Goal: Transaction & Acquisition: Purchase product/service

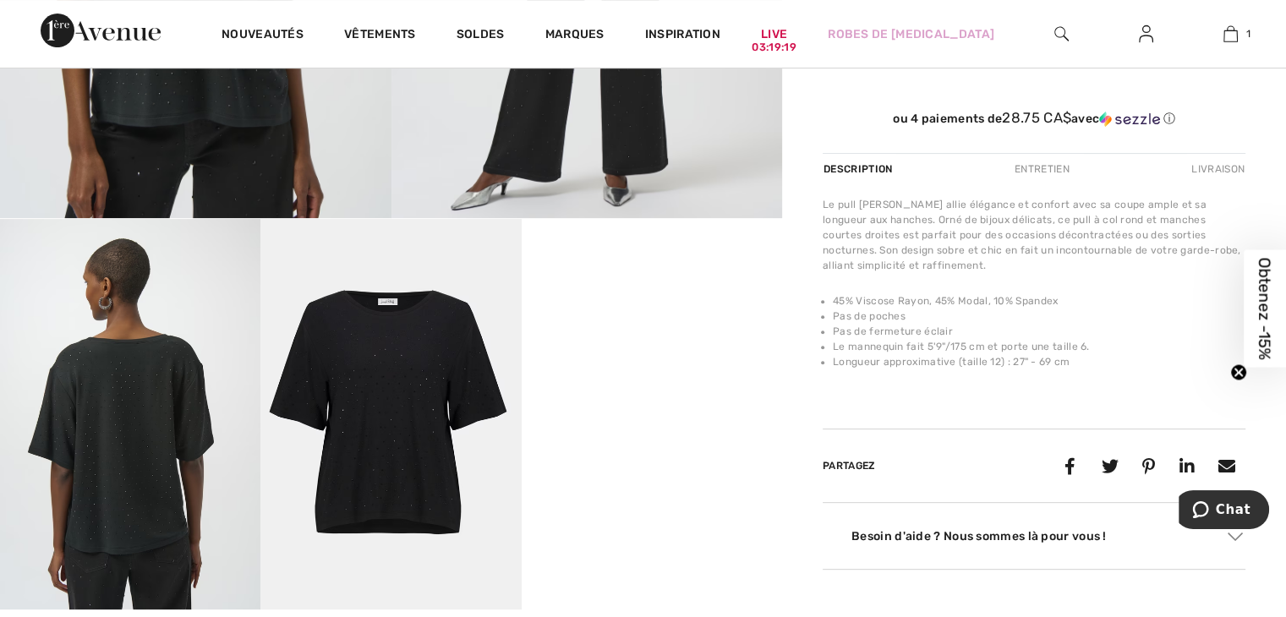
scroll to position [676, 0]
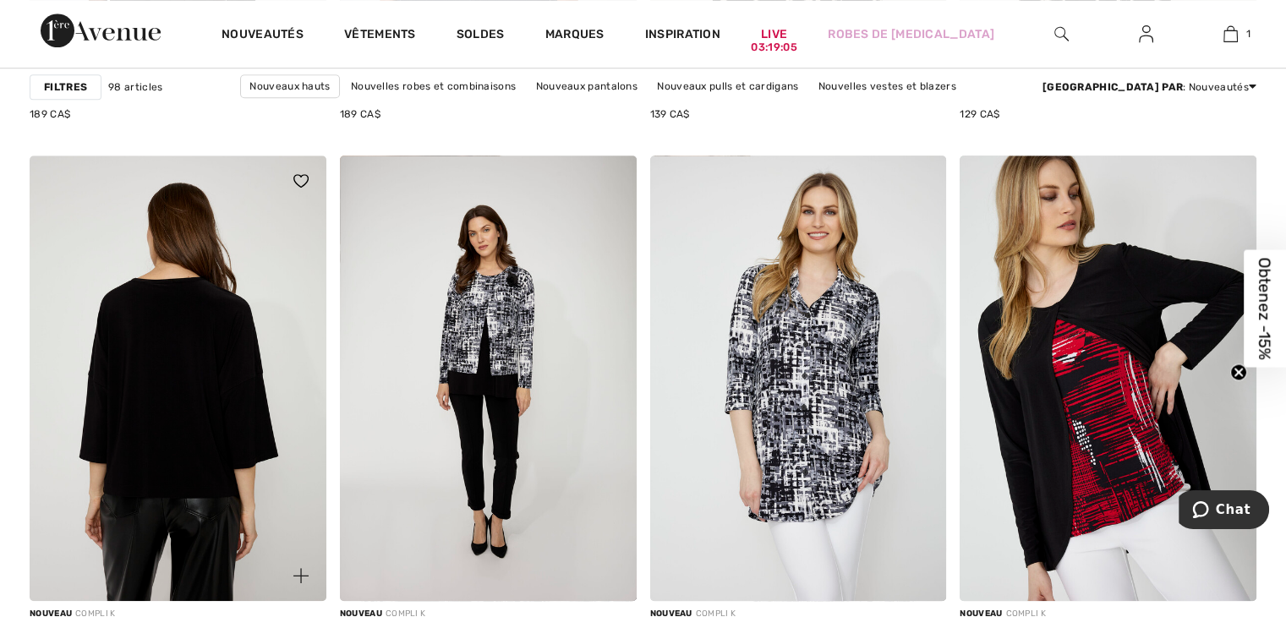
scroll to position [7862, 0]
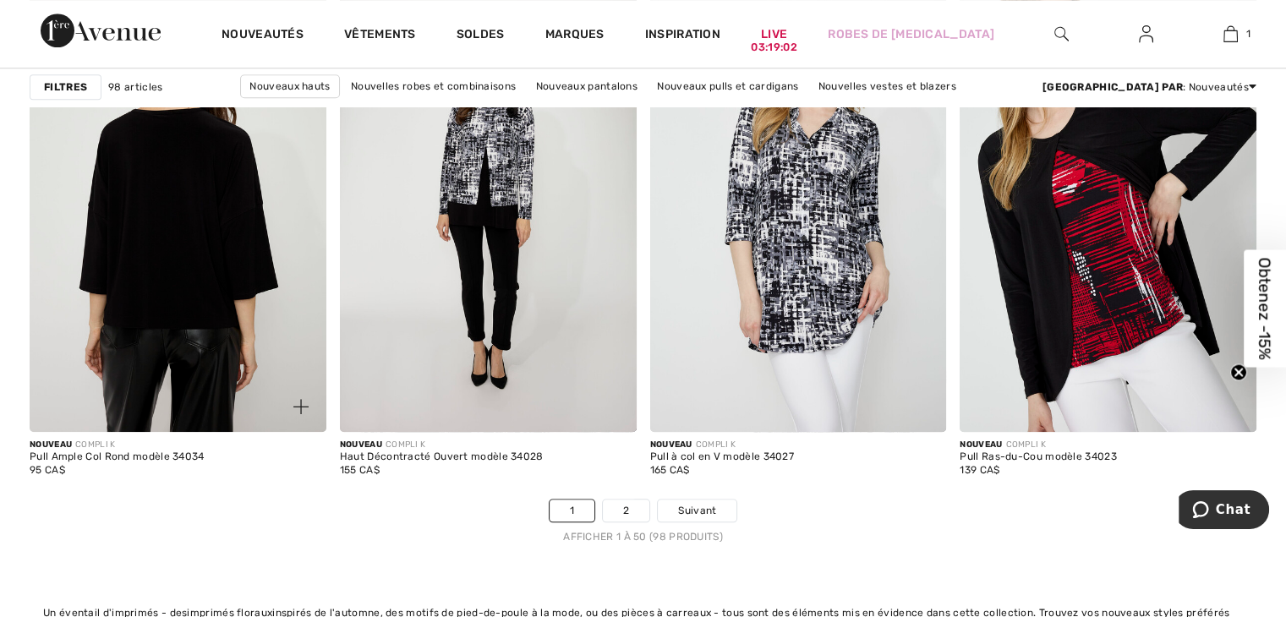
click at [260, 308] on img at bounding box center [178, 208] width 297 height 445
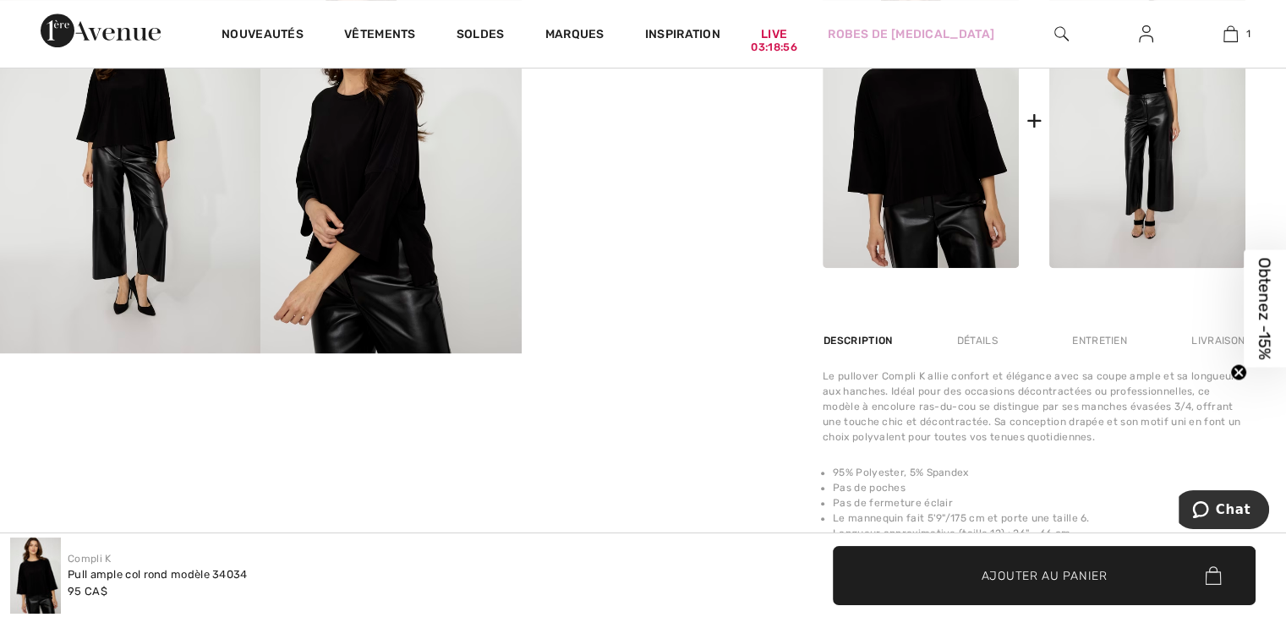
scroll to position [844, 0]
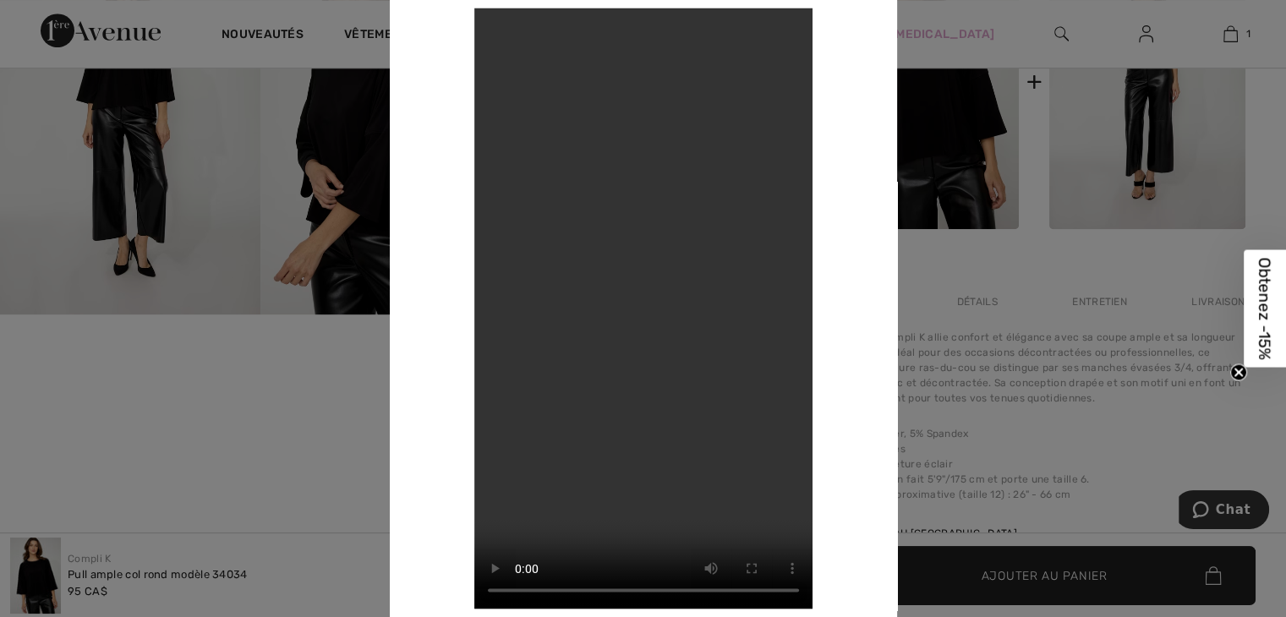
click at [1175, 31] on div at bounding box center [643, 308] width 1286 height 617
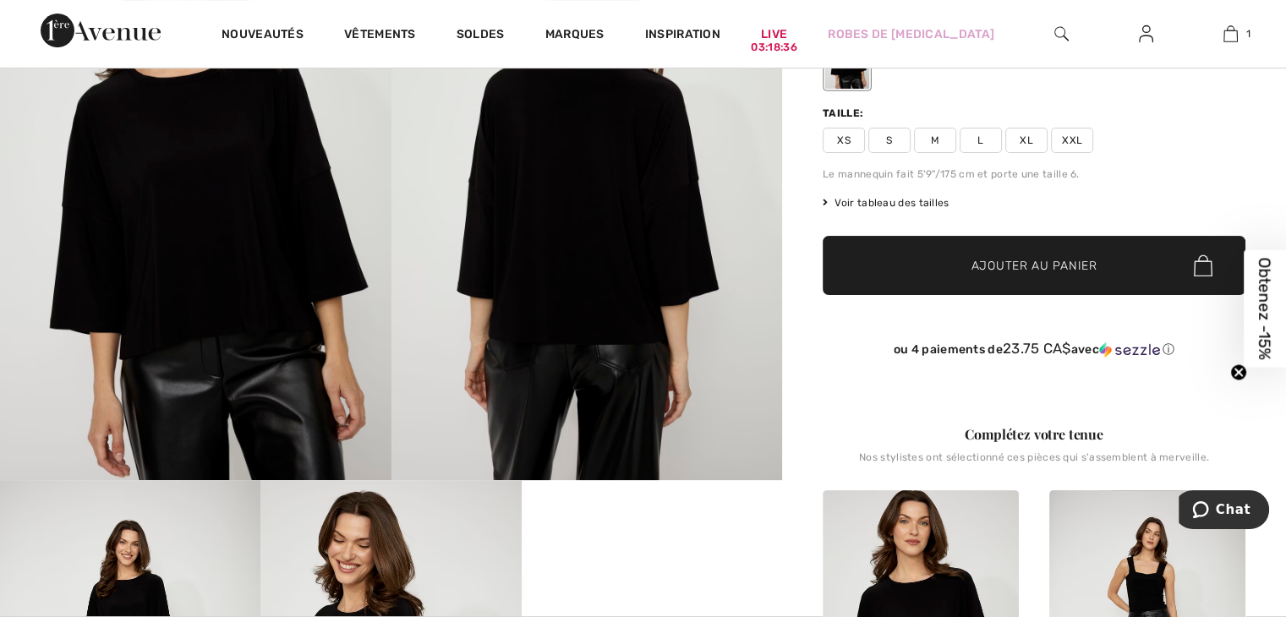
scroll to position [167, 0]
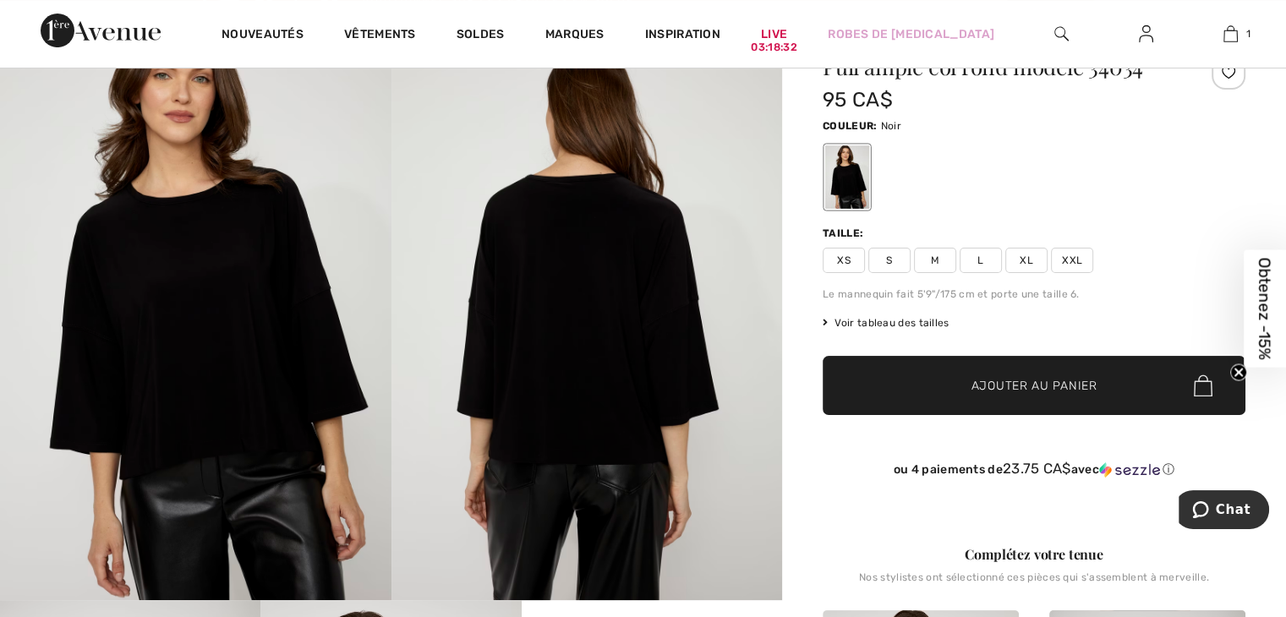
click at [928, 319] on span "Voir tableau des tailles" at bounding box center [886, 322] width 127 height 15
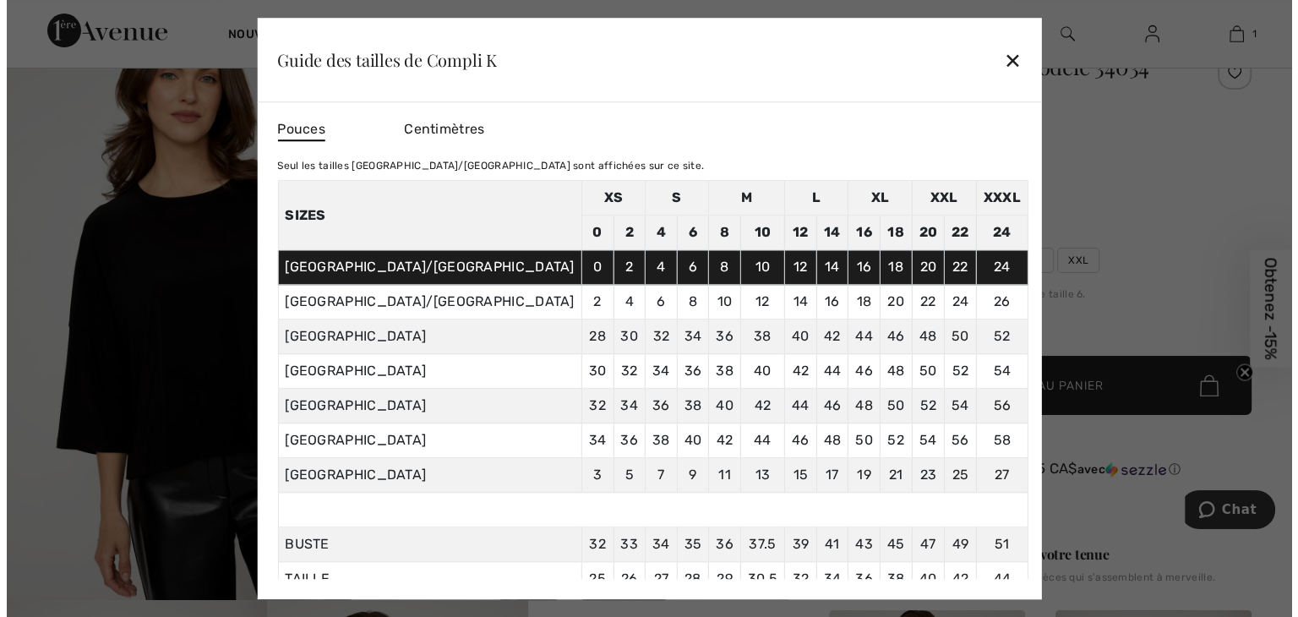
scroll to position [169, 0]
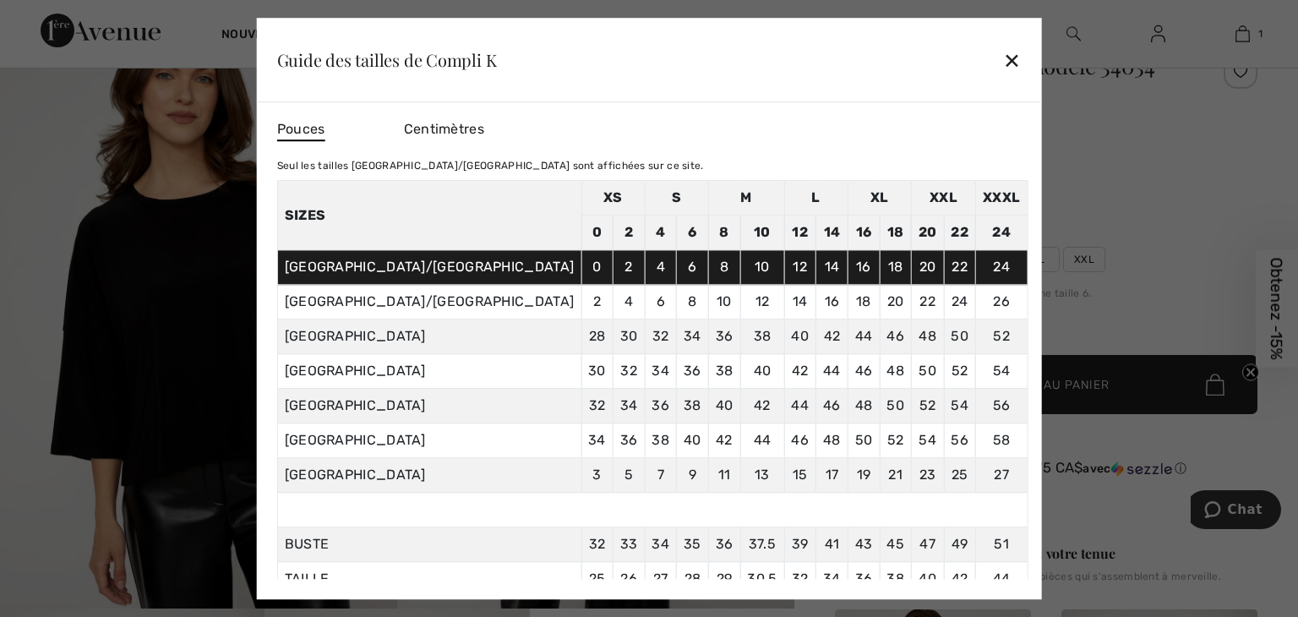
click at [1003, 57] on div "✕" at bounding box center [1012, 60] width 18 height 36
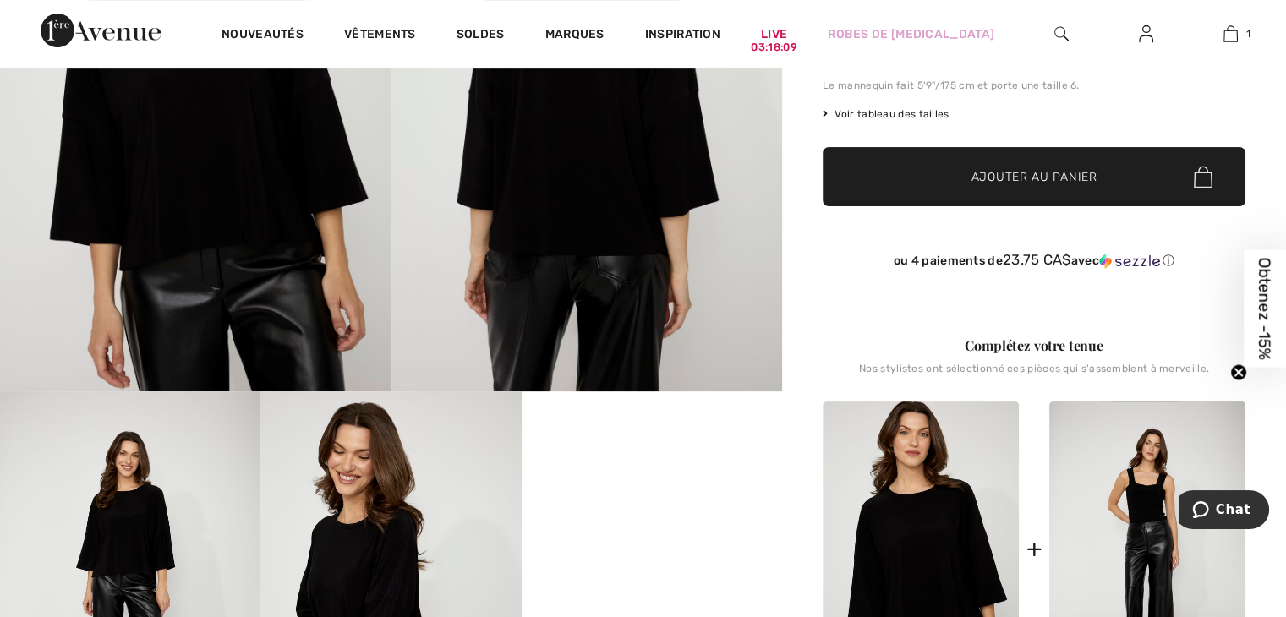
scroll to position [167, 0]
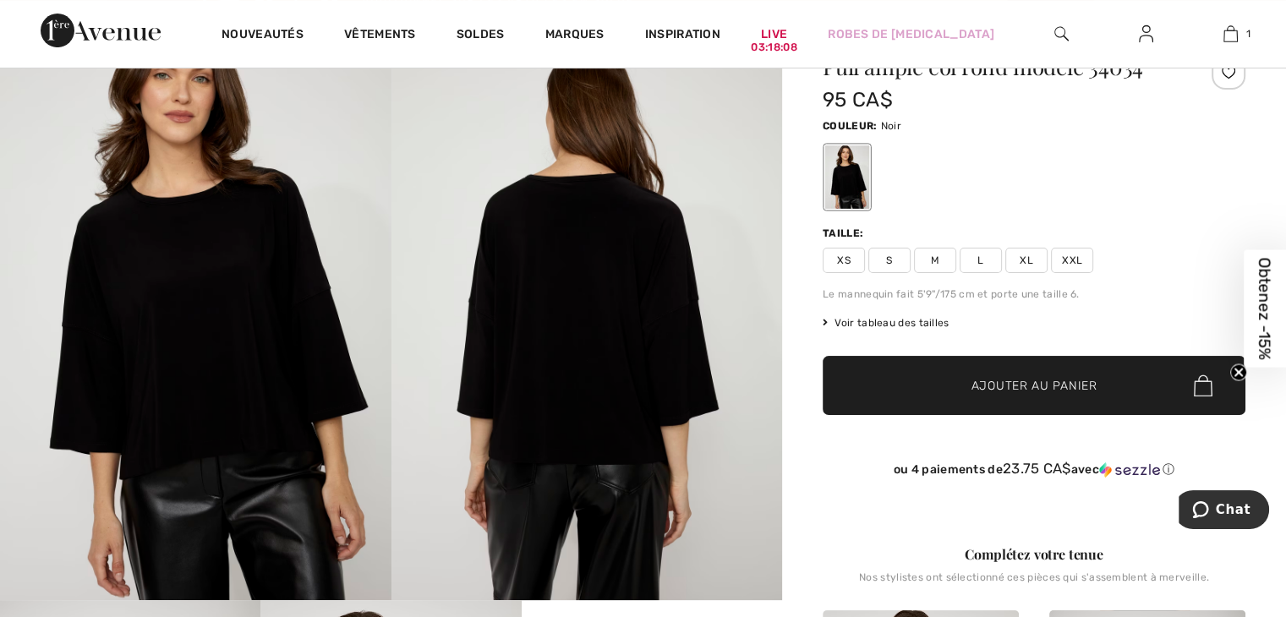
click at [996, 267] on span "L" at bounding box center [980, 260] width 42 height 25
click at [988, 374] on span "✔ Ajouté au panier Ajouter au panier" at bounding box center [1034, 385] width 423 height 59
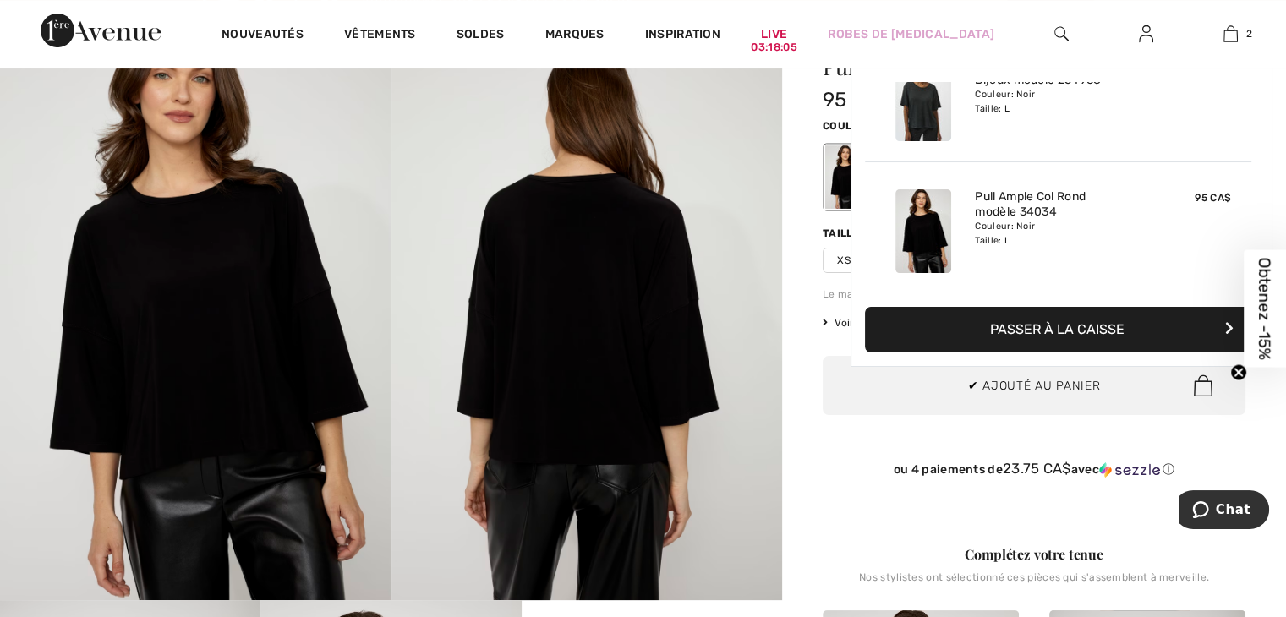
scroll to position [0, 0]
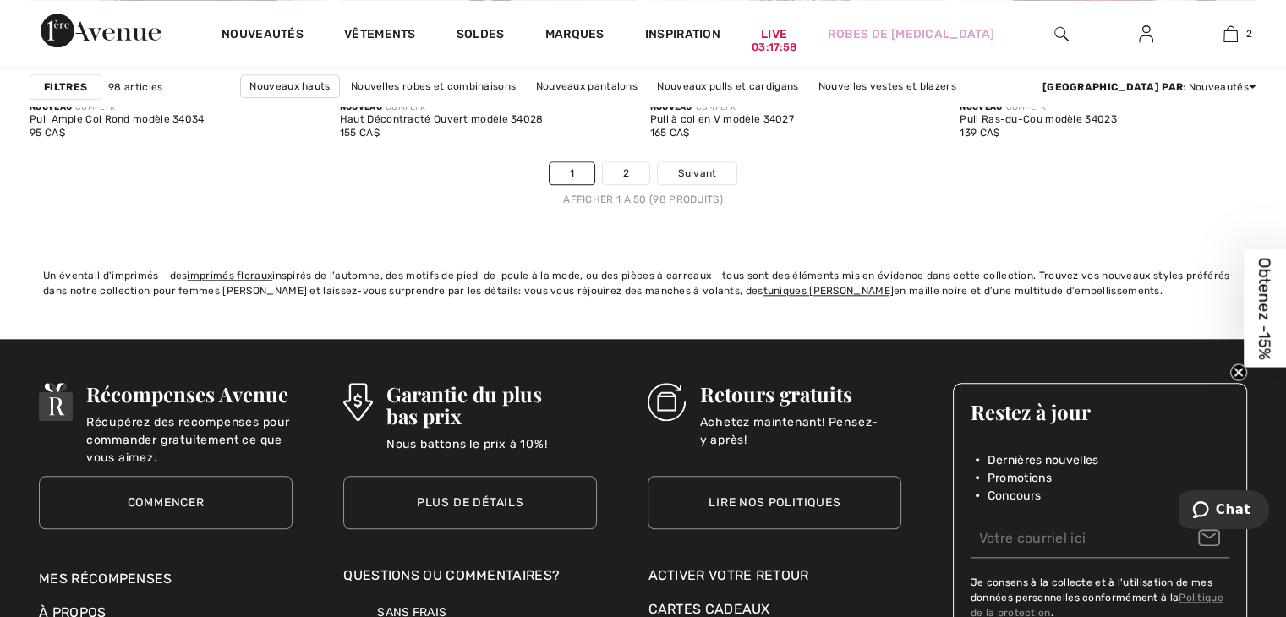
scroll to position [8200, 0]
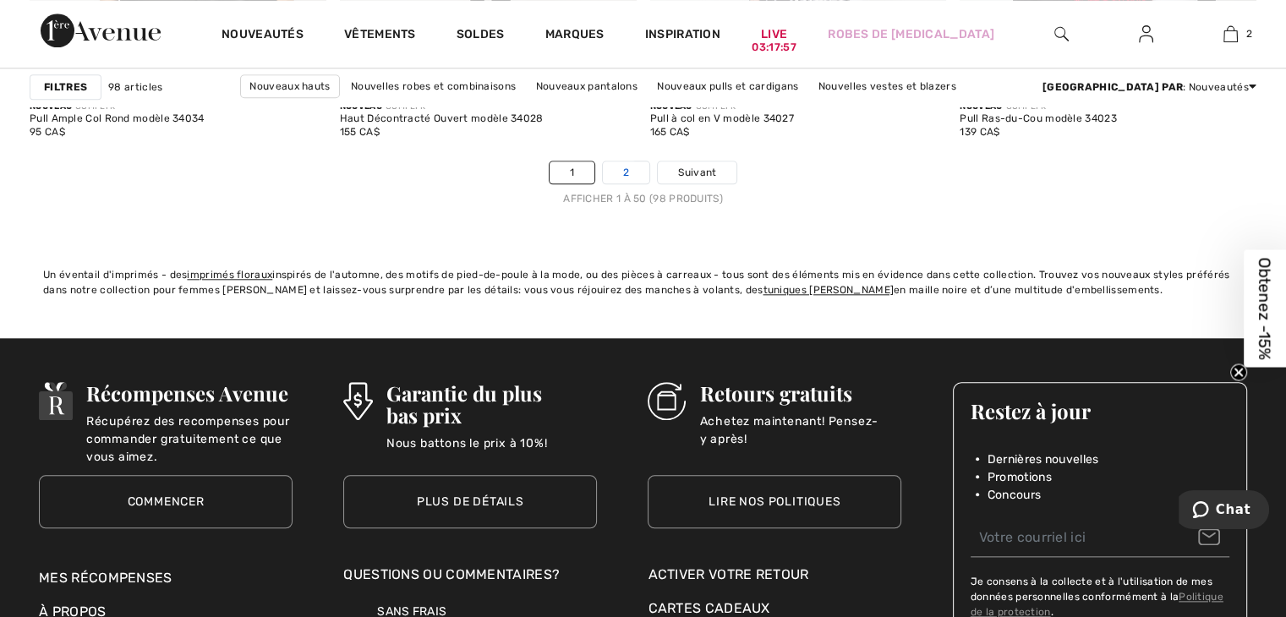
click at [618, 169] on link "2" at bounding box center [626, 172] width 46 height 22
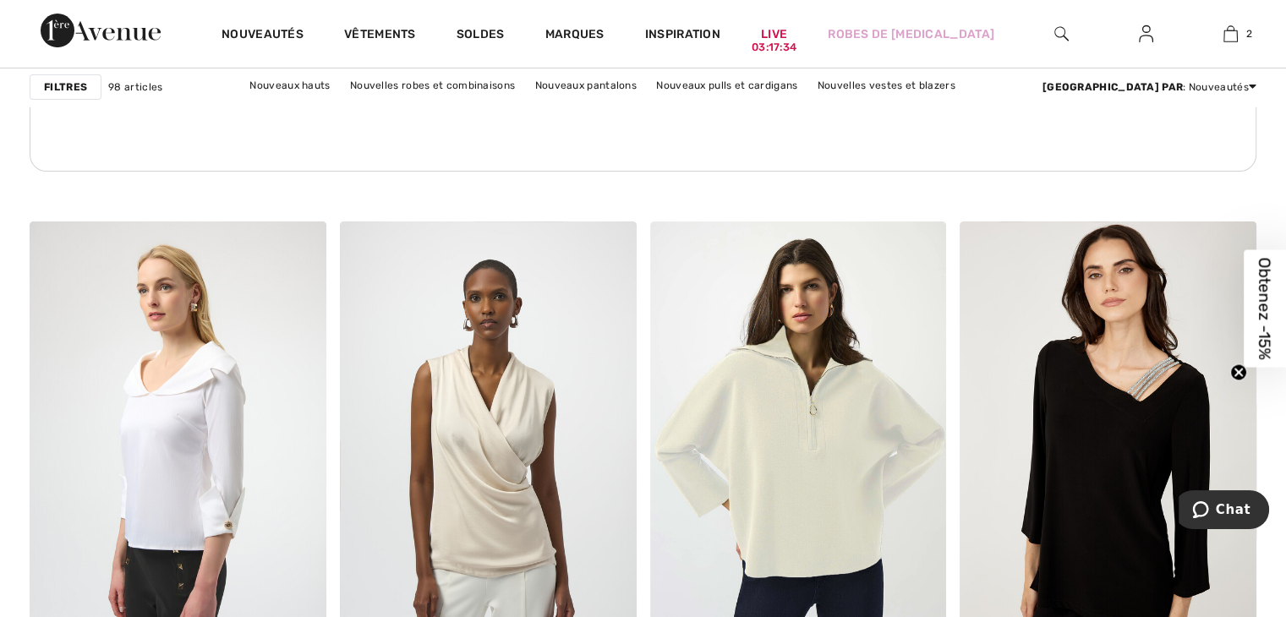
scroll to position [6763, 0]
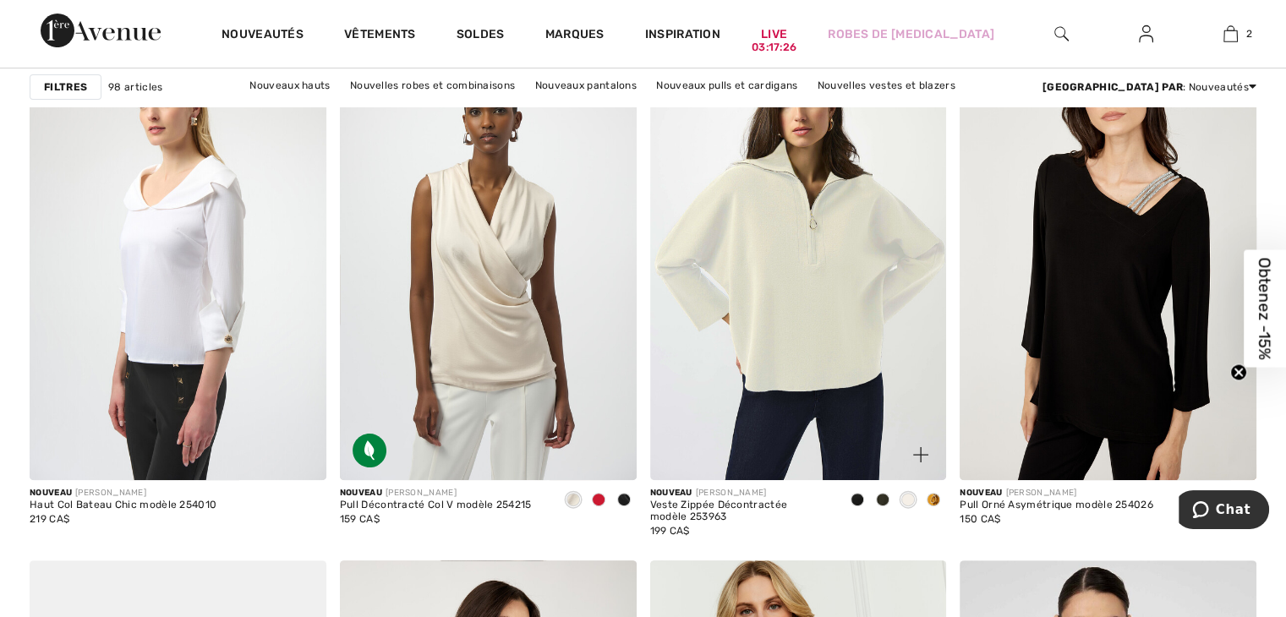
click at [940, 499] on div at bounding box center [933, 501] width 25 height 28
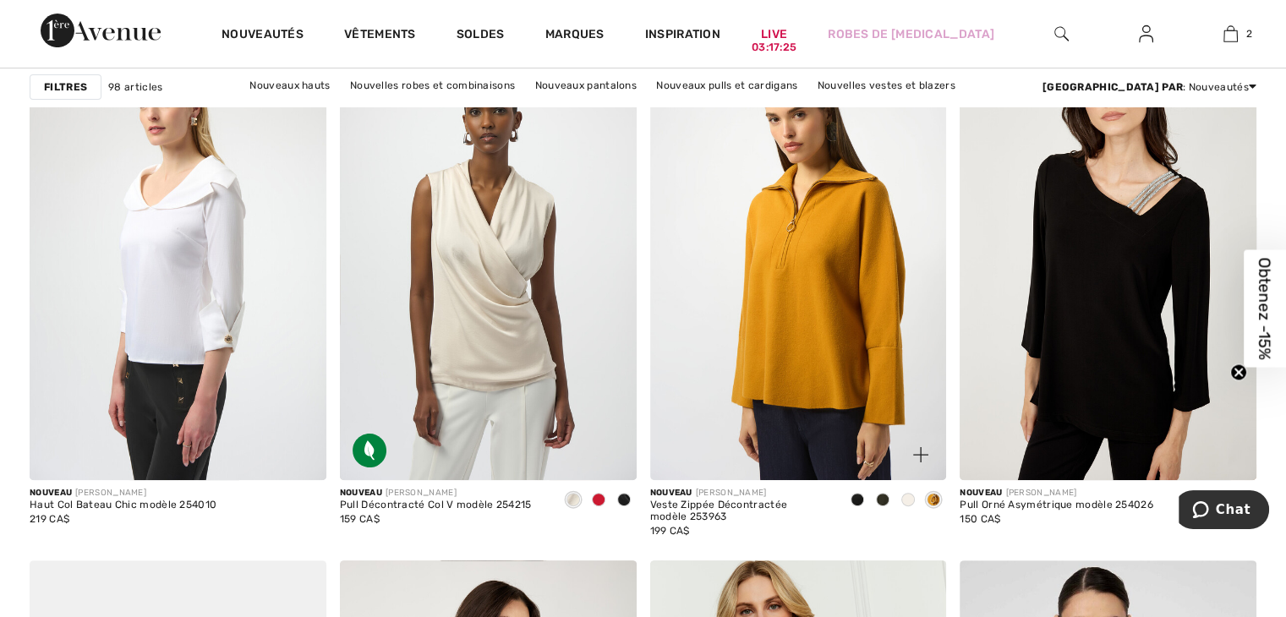
click at [877, 495] on span at bounding box center [883, 500] width 14 height 14
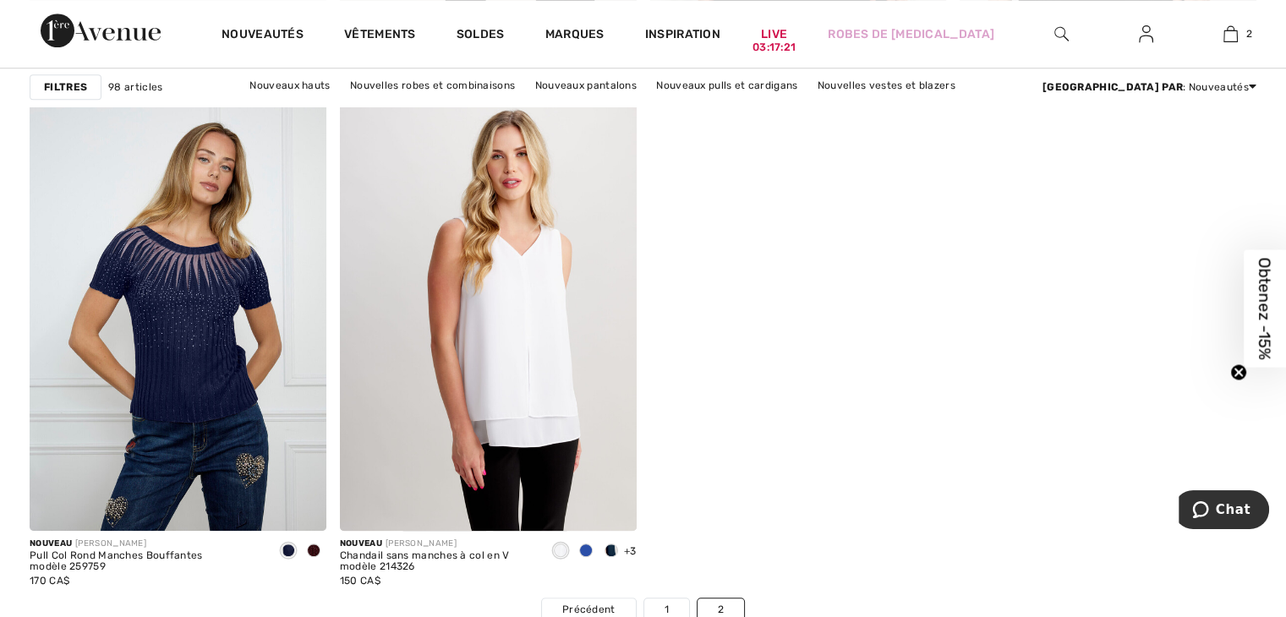
scroll to position [7777, 0]
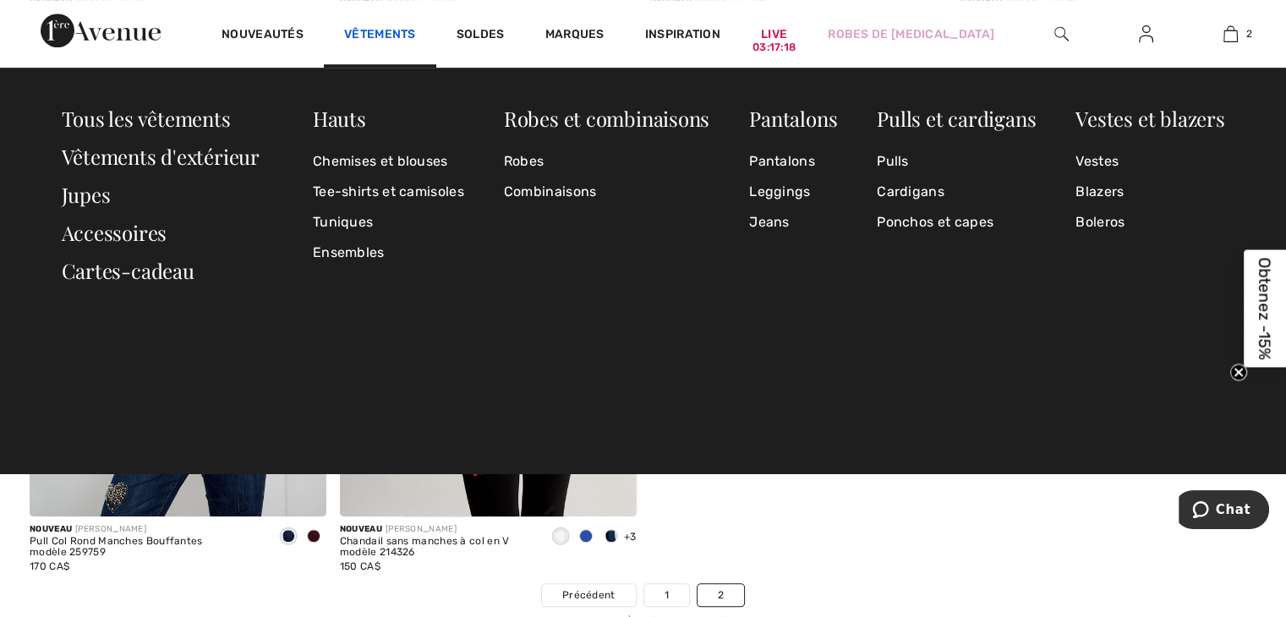
click at [367, 37] on link "Vêtements" at bounding box center [380, 36] width 72 height 18
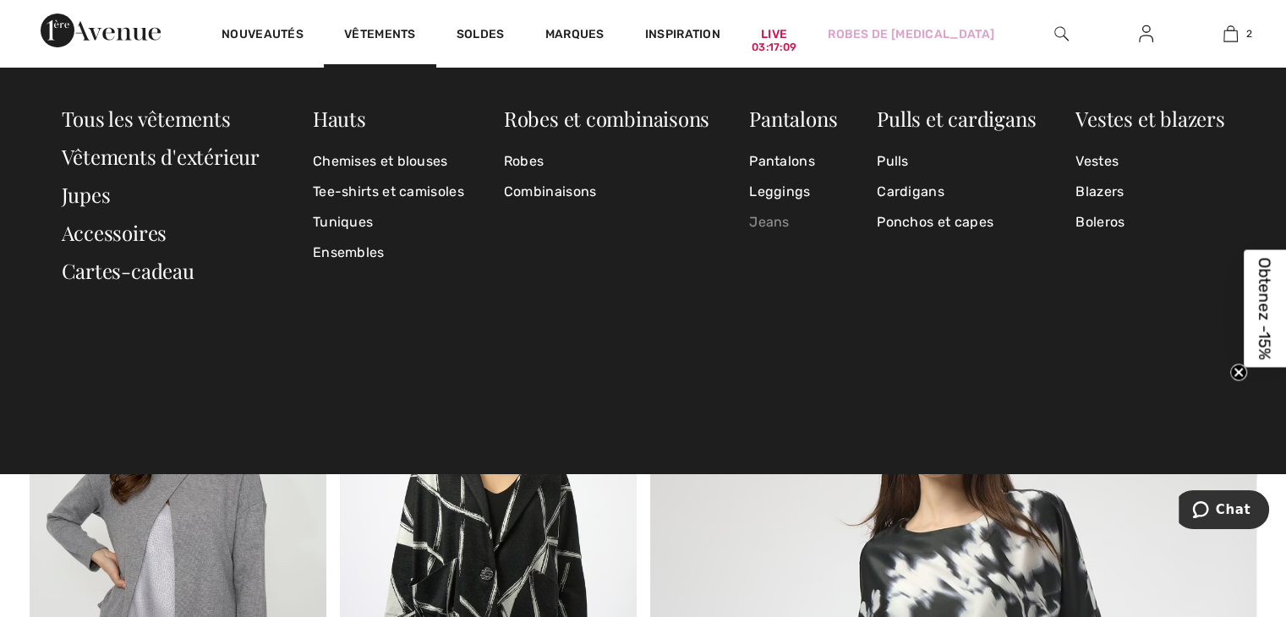
click at [759, 221] on link "Jeans" at bounding box center [793, 222] width 88 height 30
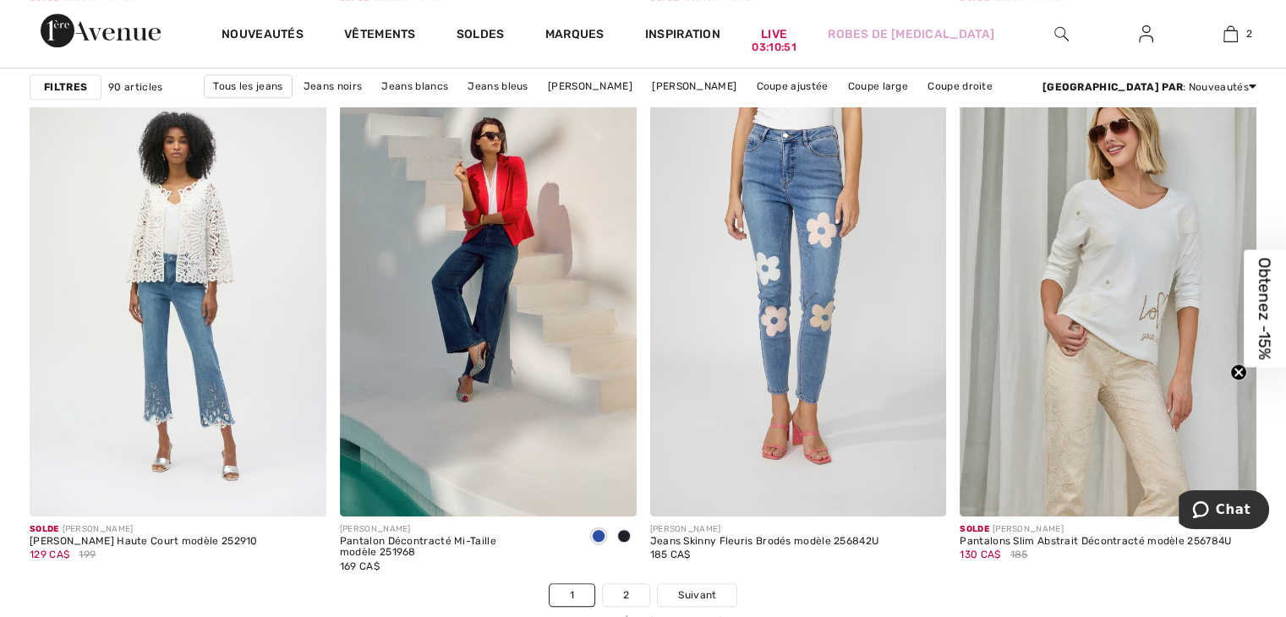
scroll to position [8115, 0]
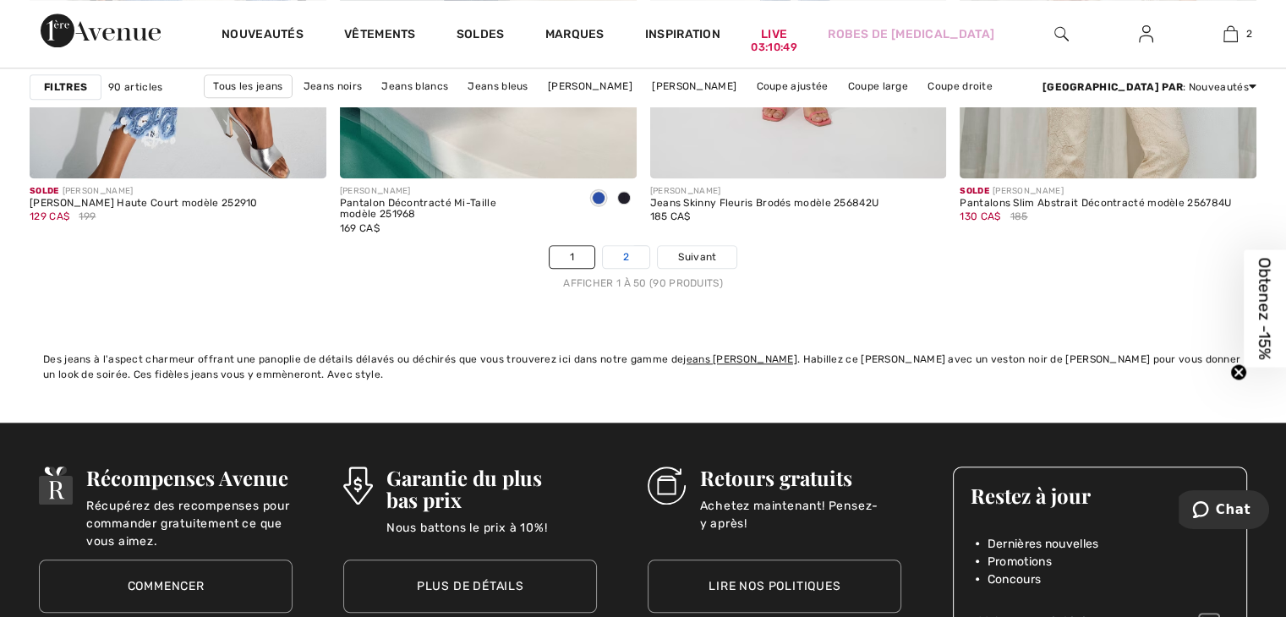
click at [627, 255] on link "2" at bounding box center [626, 257] width 46 height 22
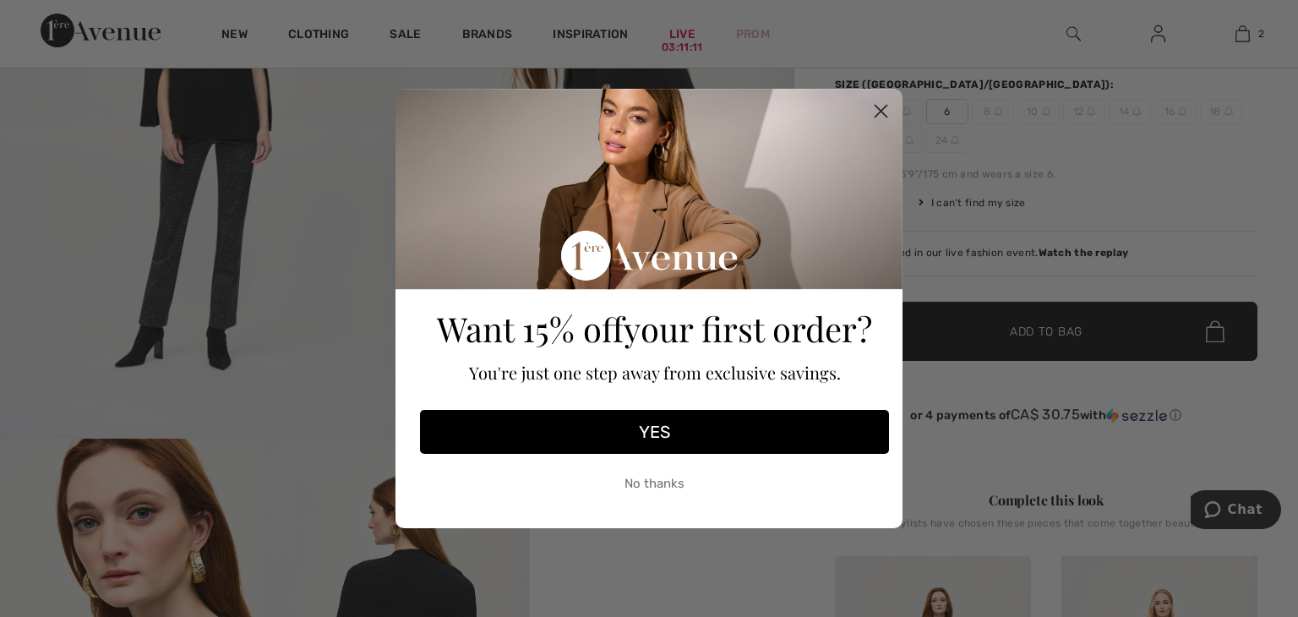
click at [883, 107] on circle "Close dialog" at bounding box center [881, 111] width 28 height 28
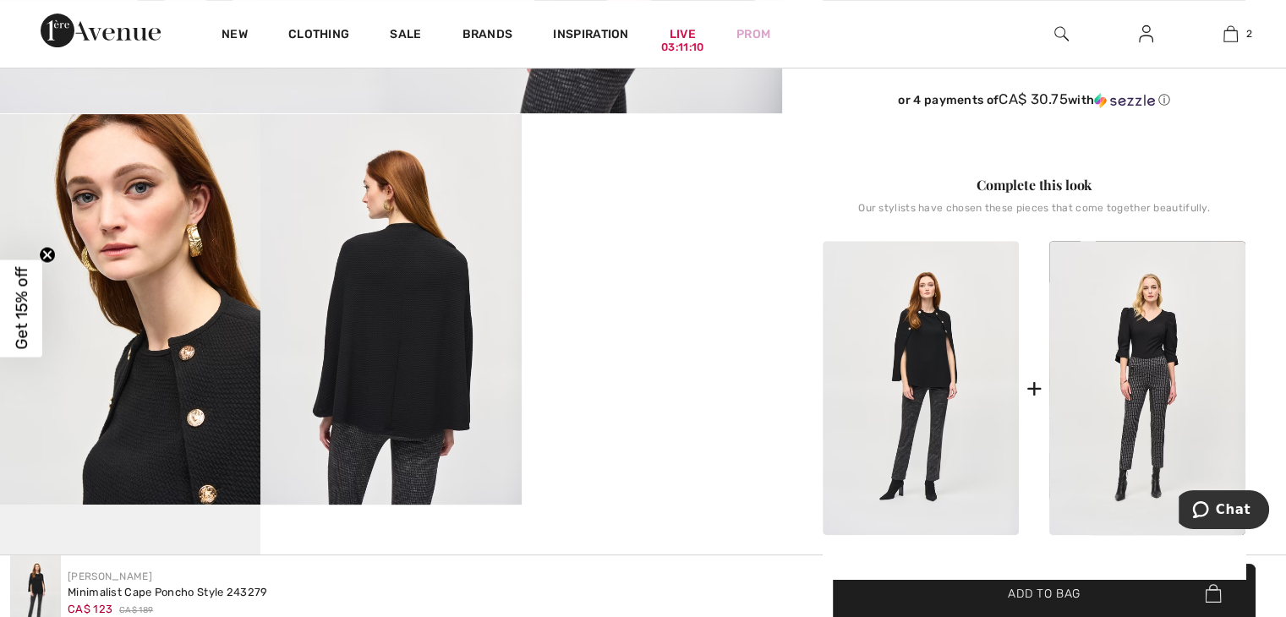
scroll to position [676, 0]
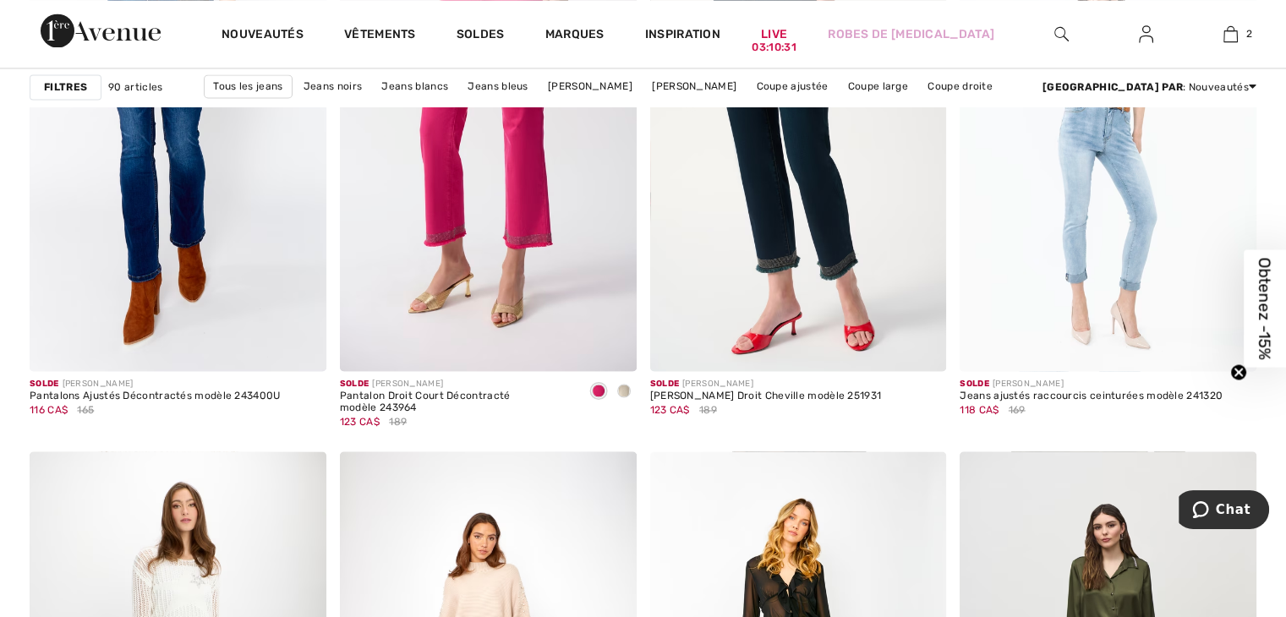
scroll to position [2536, 0]
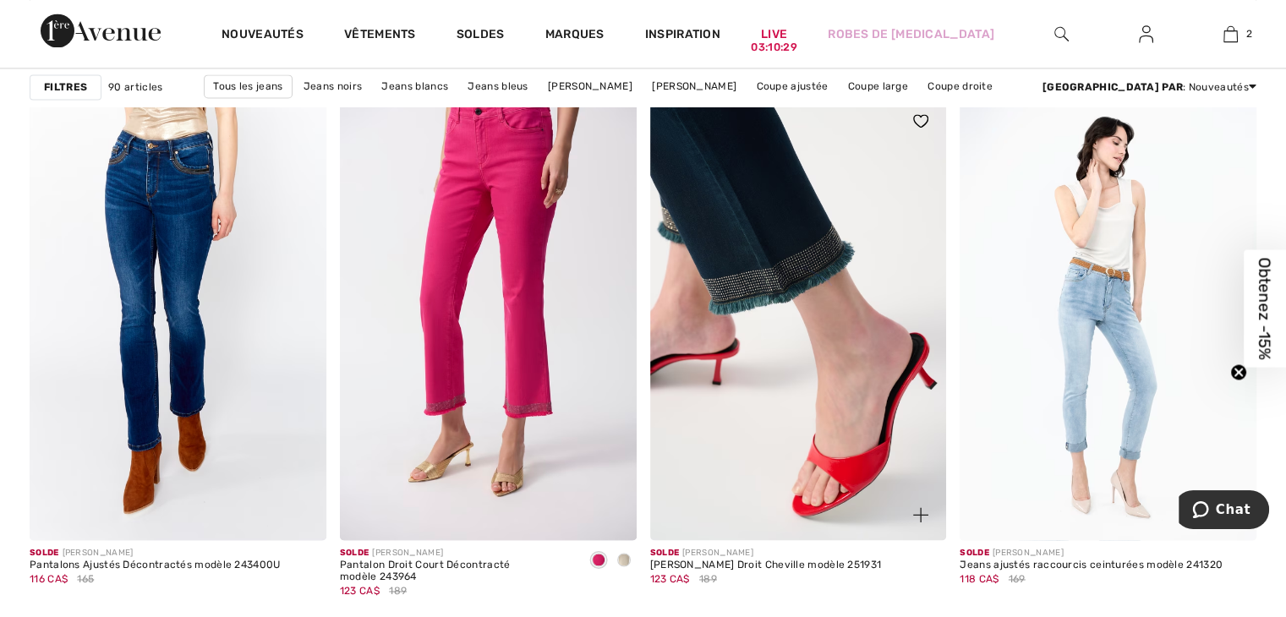
click at [772, 221] on img at bounding box center [798, 318] width 297 height 445
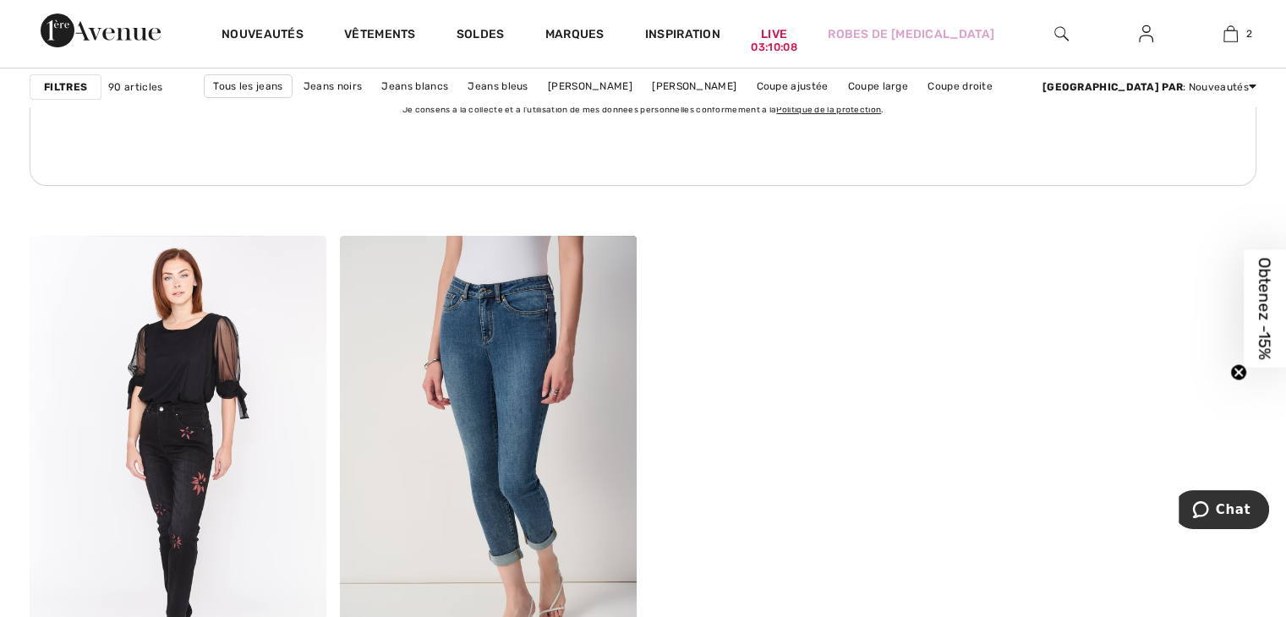
scroll to position [6594, 0]
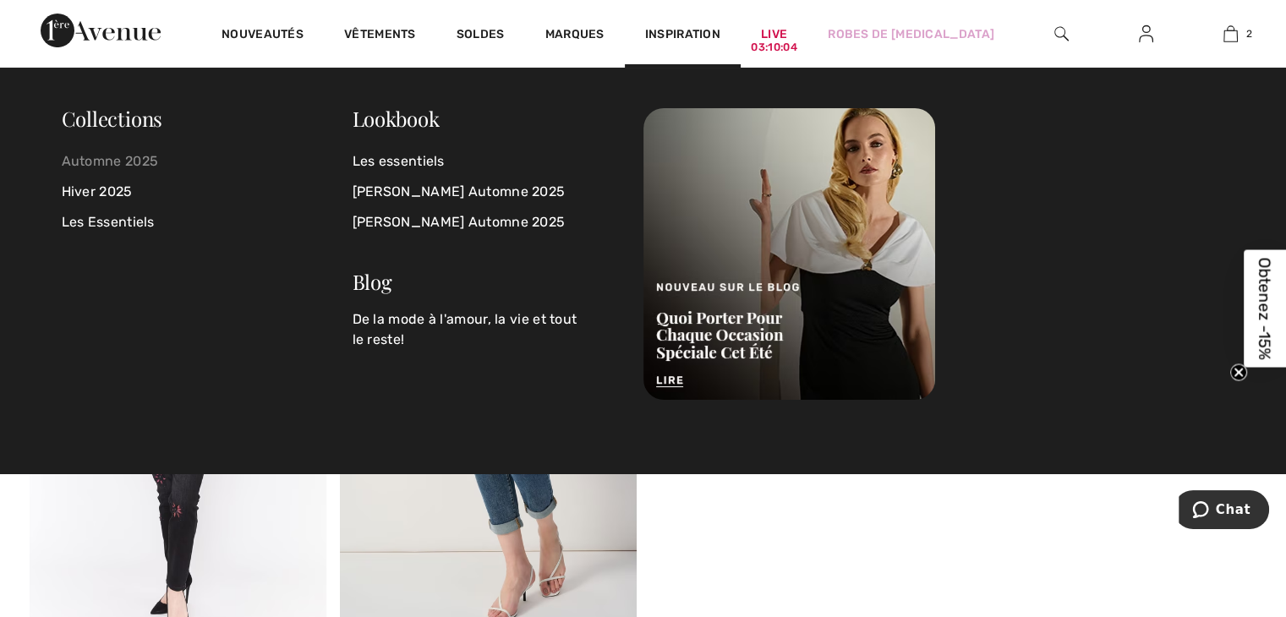
click at [134, 160] on link "Automne 2025" at bounding box center [207, 161] width 291 height 30
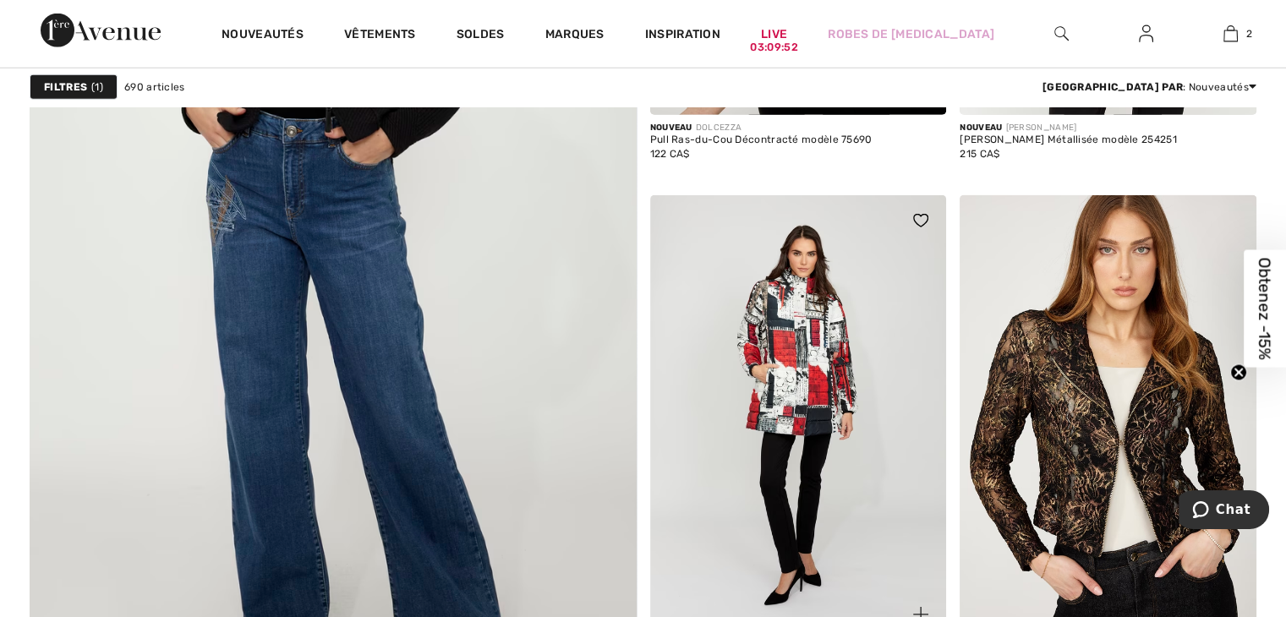
scroll to position [4818, 0]
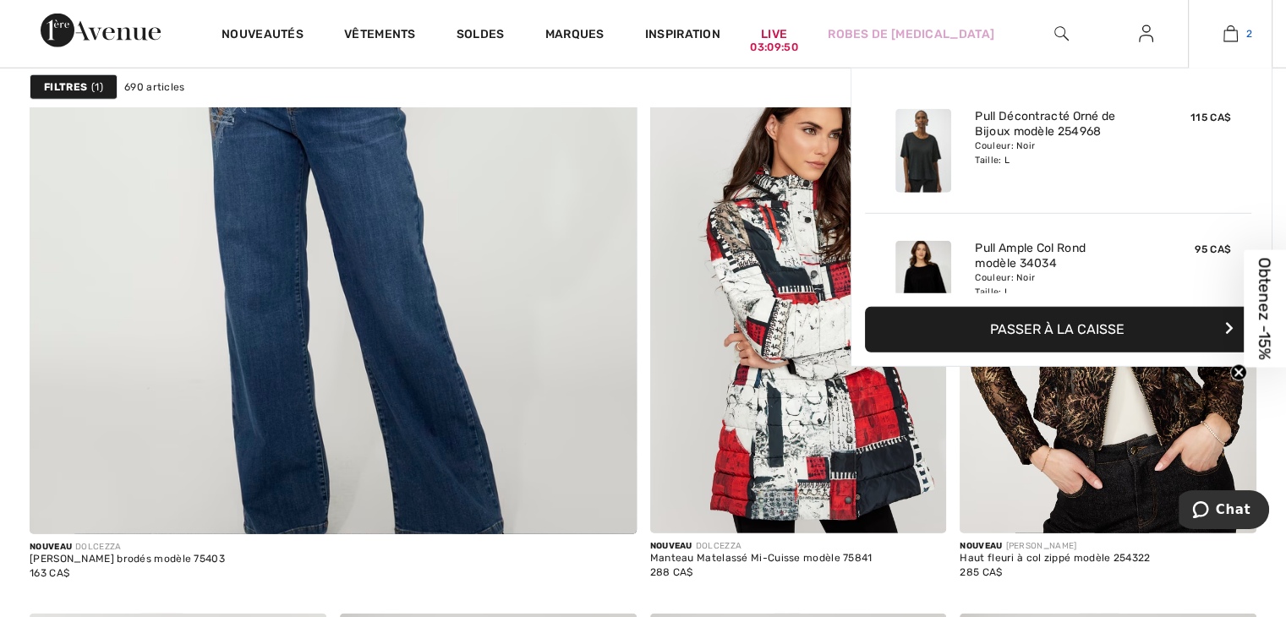
click at [1234, 41] on img at bounding box center [1230, 34] width 14 height 20
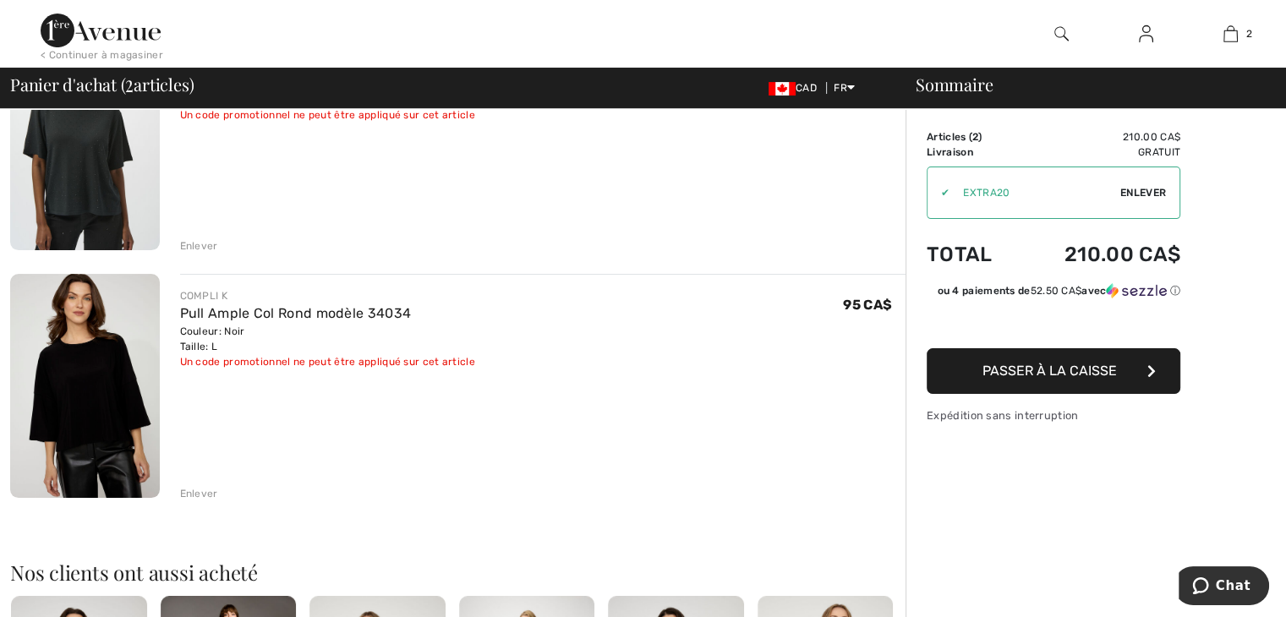
scroll to position [169, 0]
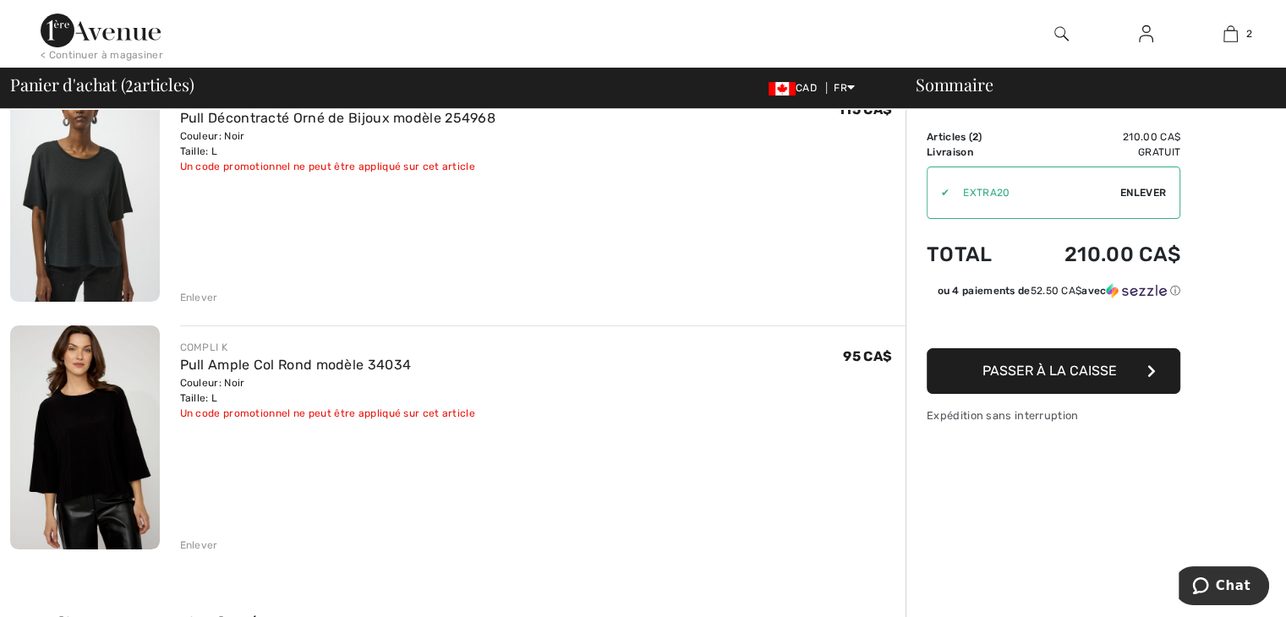
click at [1079, 371] on span "Passer à la caisse" at bounding box center [1049, 371] width 134 height 16
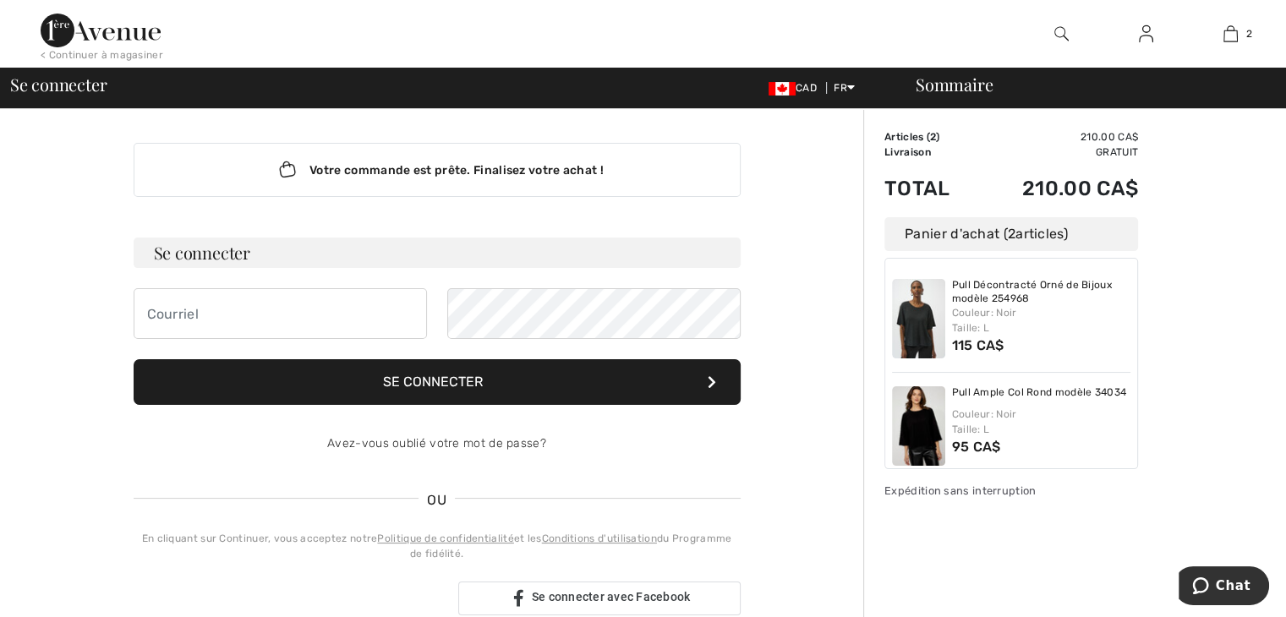
click at [837, 199] on div "Votre commande est prête. Finalisez votre achat ! Se connecter Se connecter Ave…" at bounding box center [436, 608] width 853 height 998
click at [1144, 28] on img at bounding box center [1146, 34] width 14 height 20
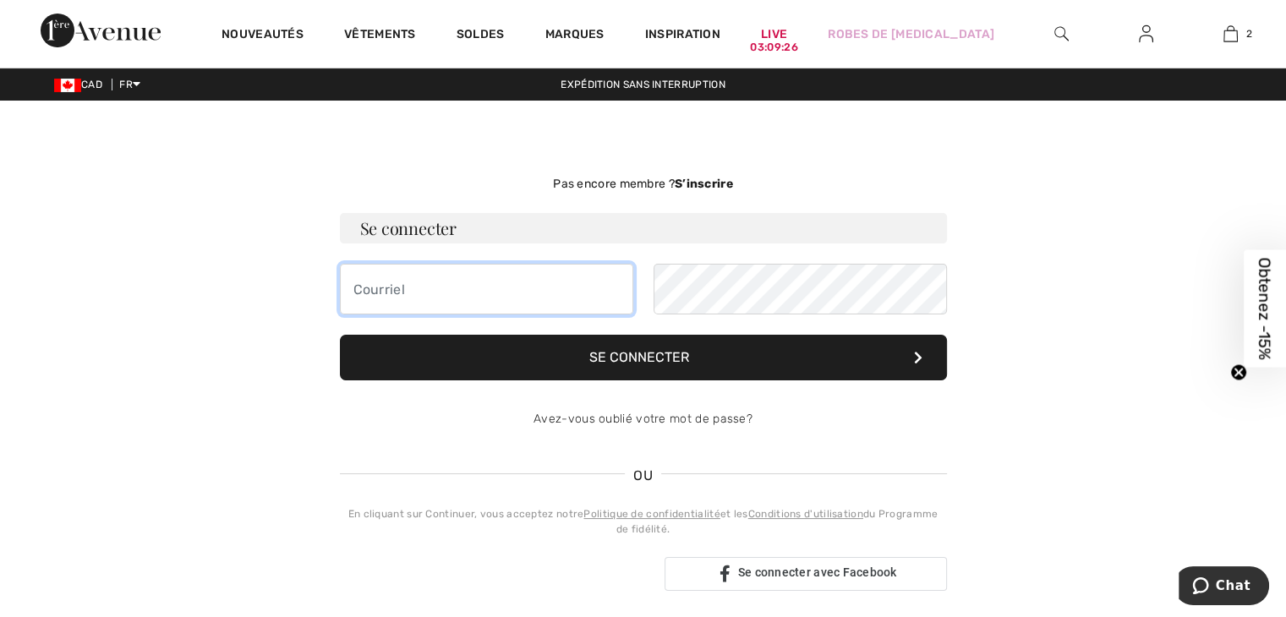
click at [513, 287] on input "email" at bounding box center [486, 289] width 293 height 51
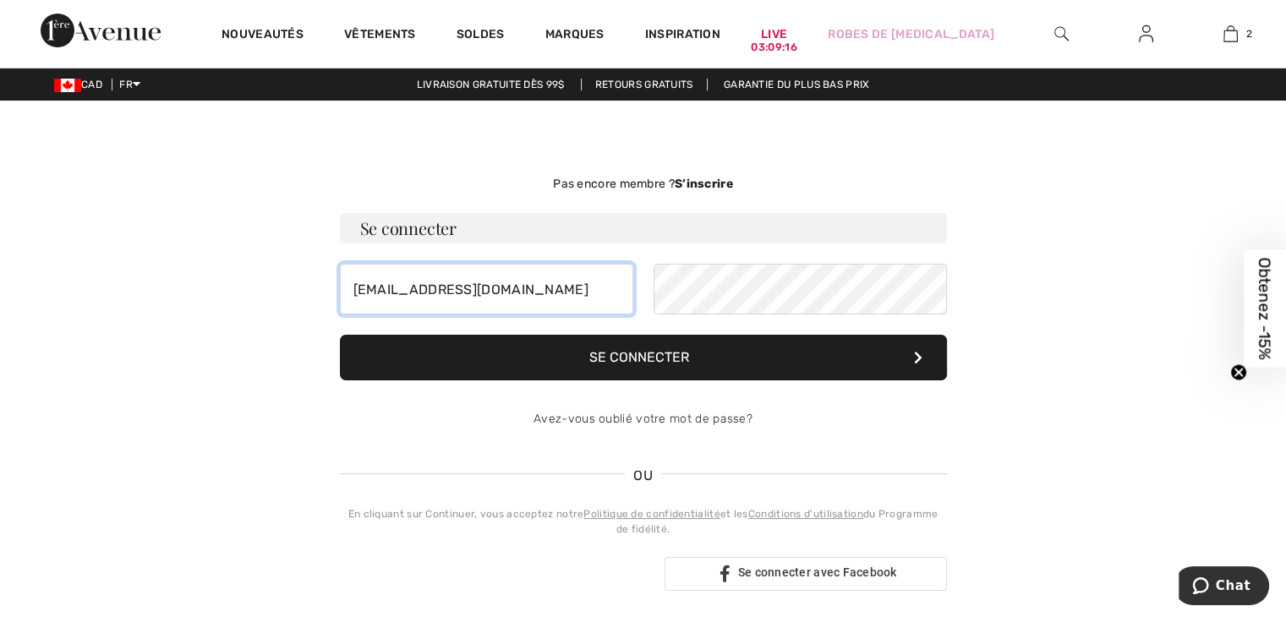
click at [573, 304] on input "galy4010@gmail.com" at bounding box center [486, 289] width 293 height 51
type input "camionmberube@videotron.ca"
click at [612, 347] on button "Se connecter" at bounding box center [643, 358] width 607 height 46
click at [676, 363] on button "Se connecter" at bounding box center [643, 358] width 607 height 46
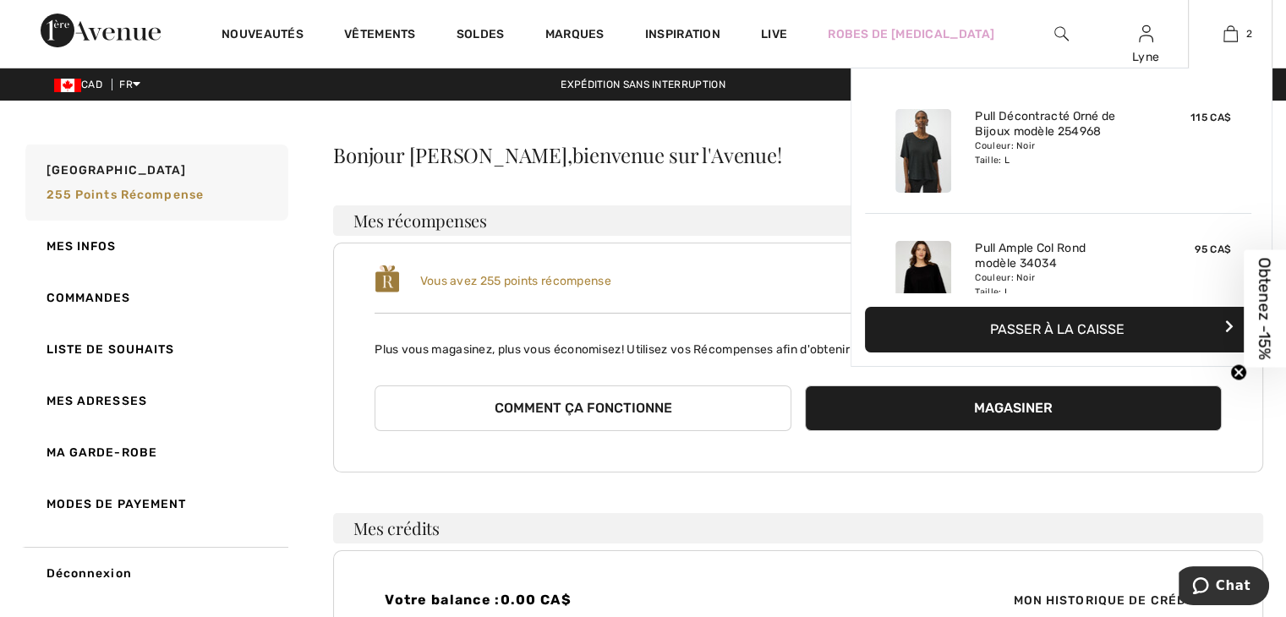
click at [1099, 325] on button "Passer à la caisse" at bounding box center [1061, 330] width 393 height 46
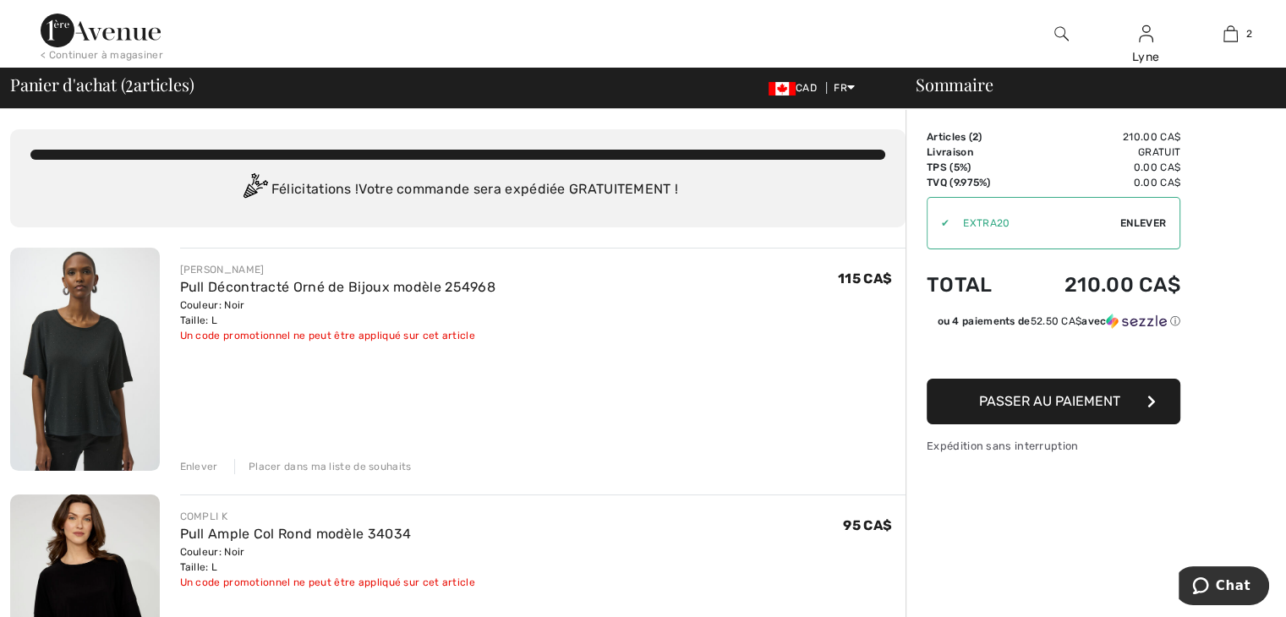
click at [1036, 403] on span "Passer au paiement" at bounding box center [1049, 401] width 141 height 16
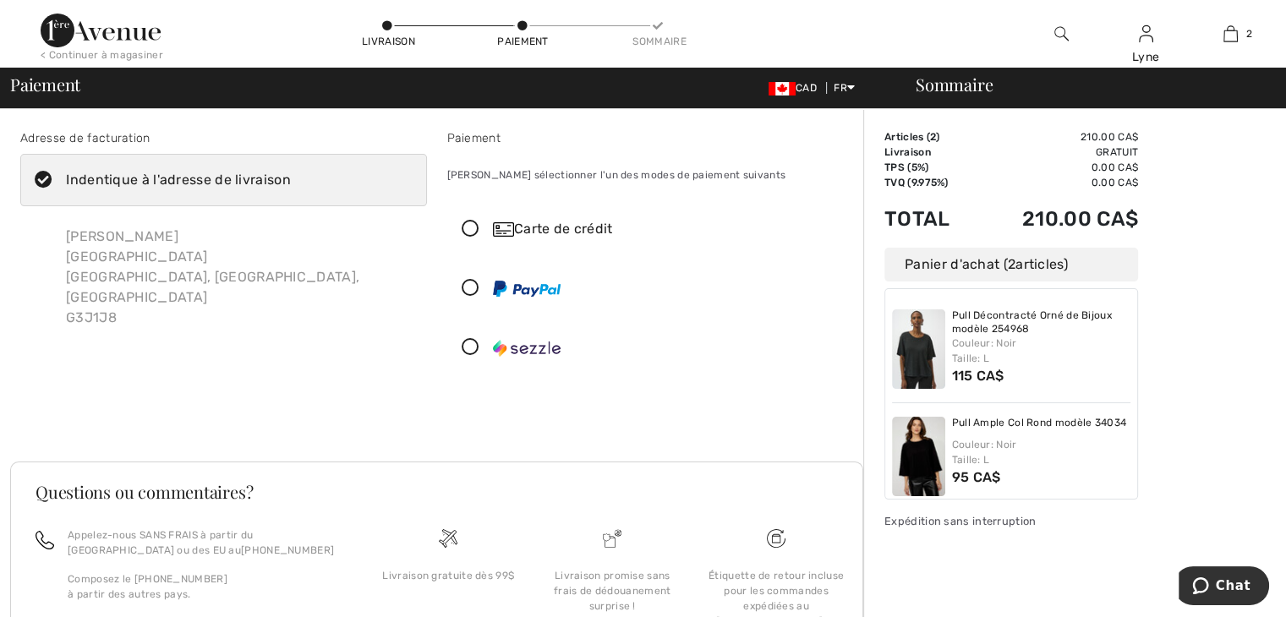
click at [477, 228] on icon at bounding box center [470, 230] width 45 height 18
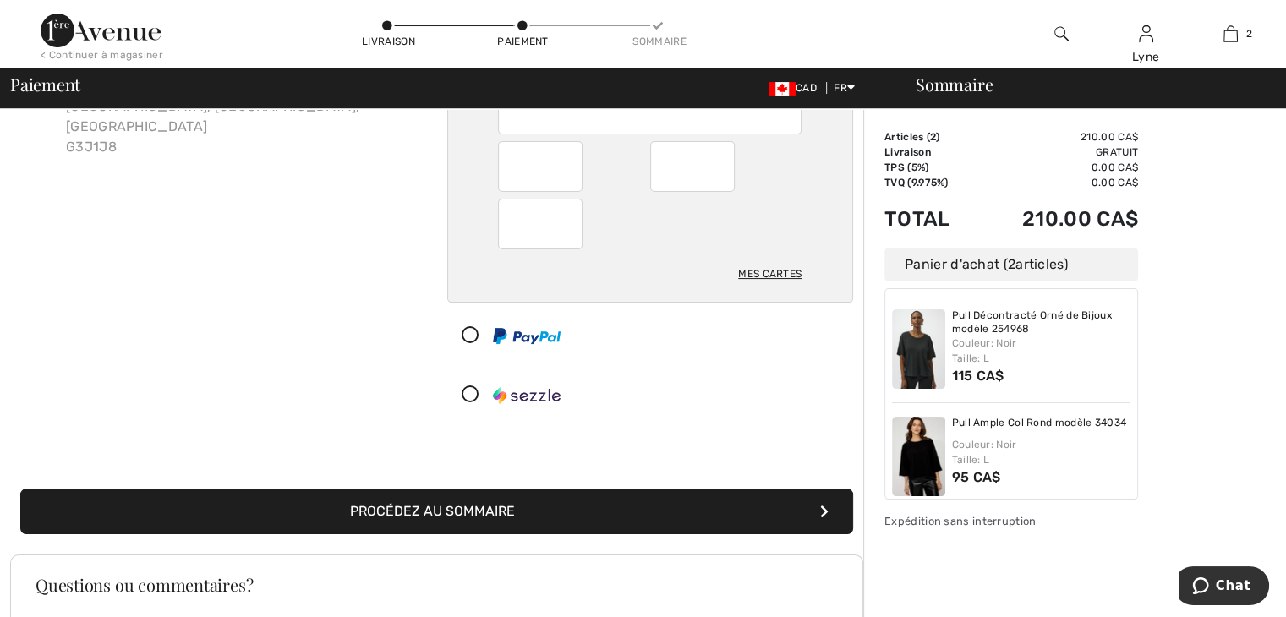
scroll to position [149, 0]
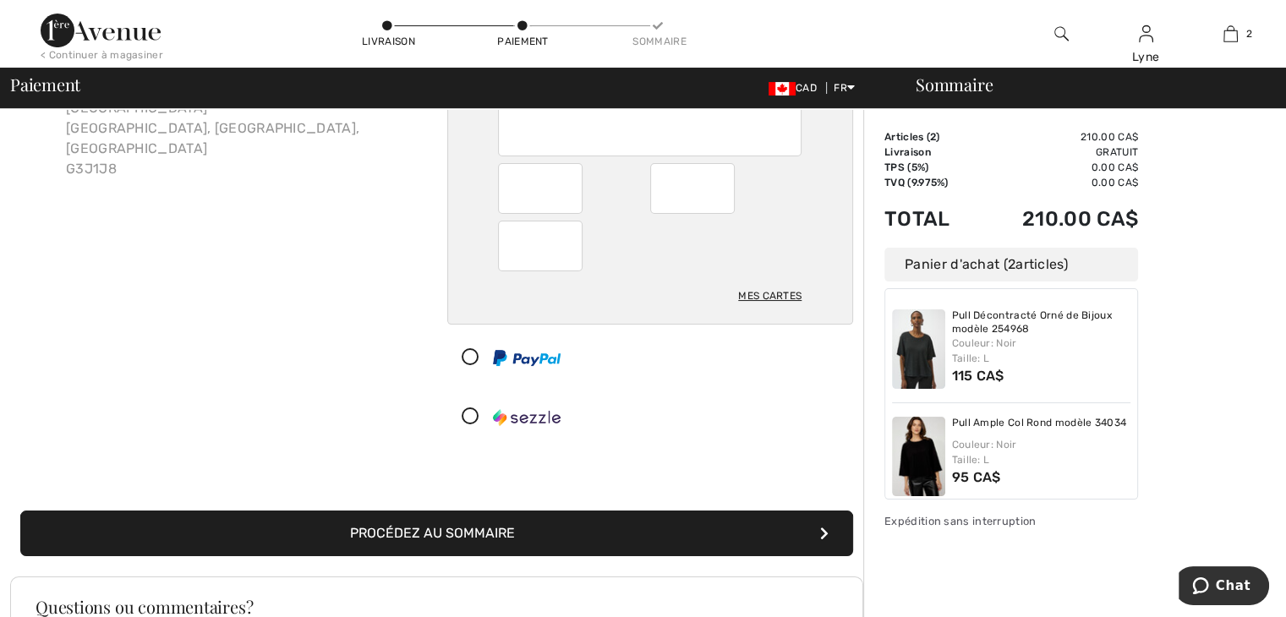
click at [462, 532] on button "Procédez au sommaire" at bounding box center [436, 534] width 833 height 46
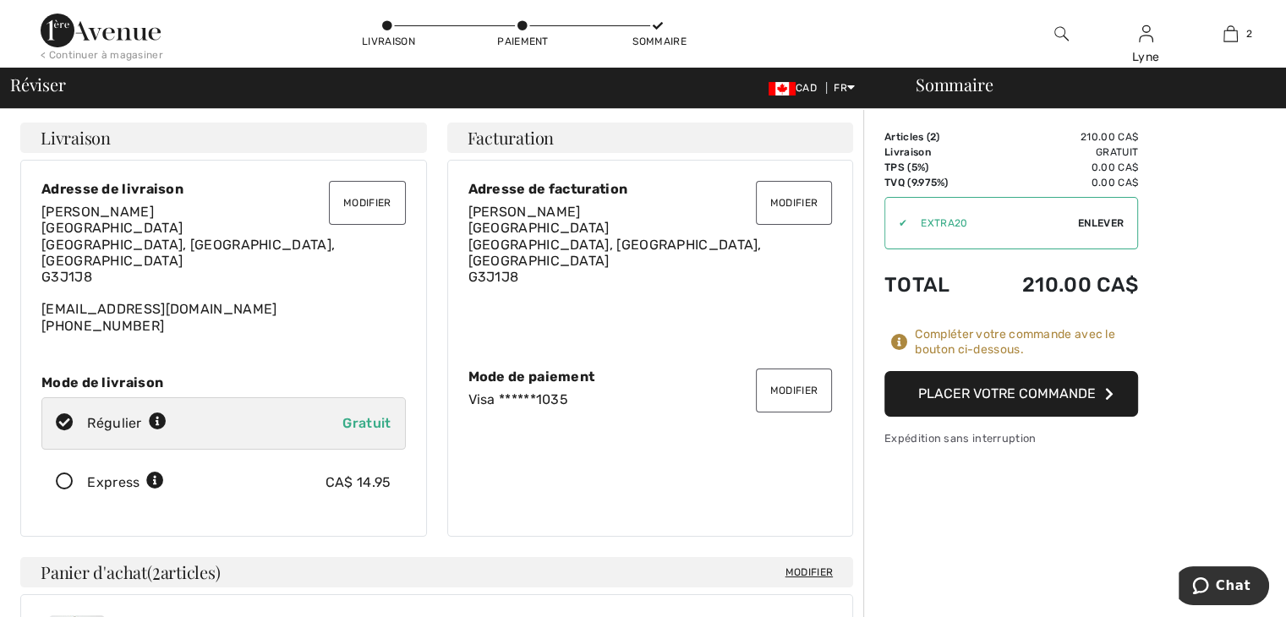
click at [1036, 403] on button "Placer votre commande" at bounding box center [1011, 394] width 254 height 46
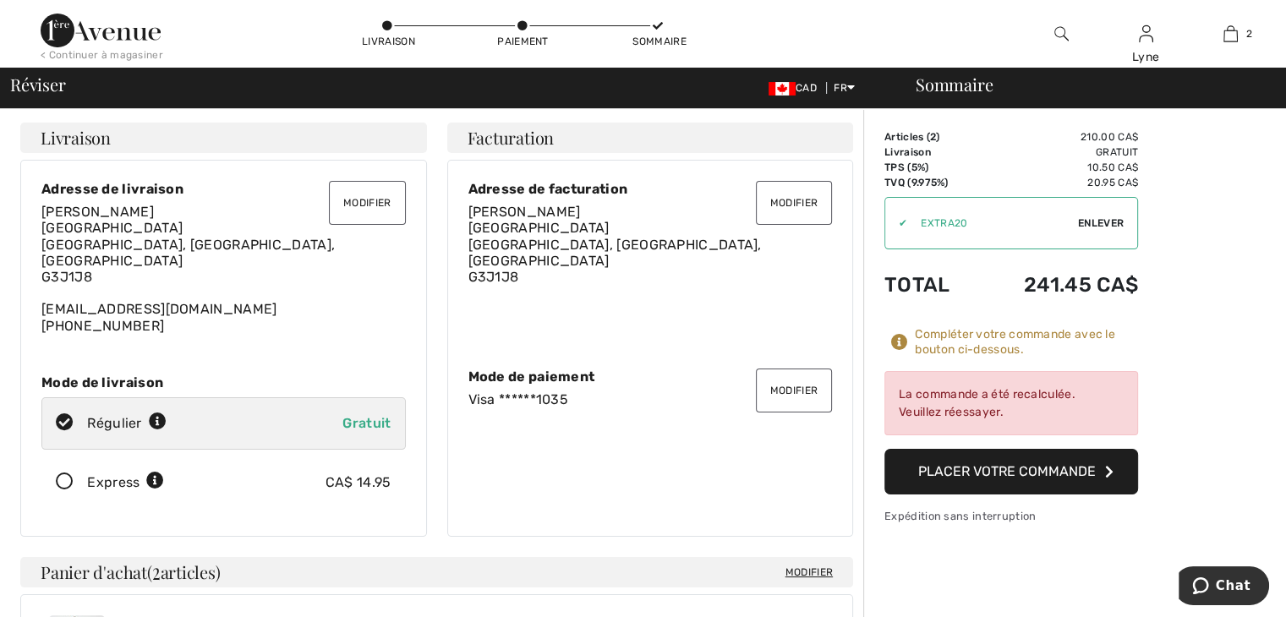
click at [1041, 478] on button "Placer votre commande" at bounding box center [1011, 472] width 254 height 46
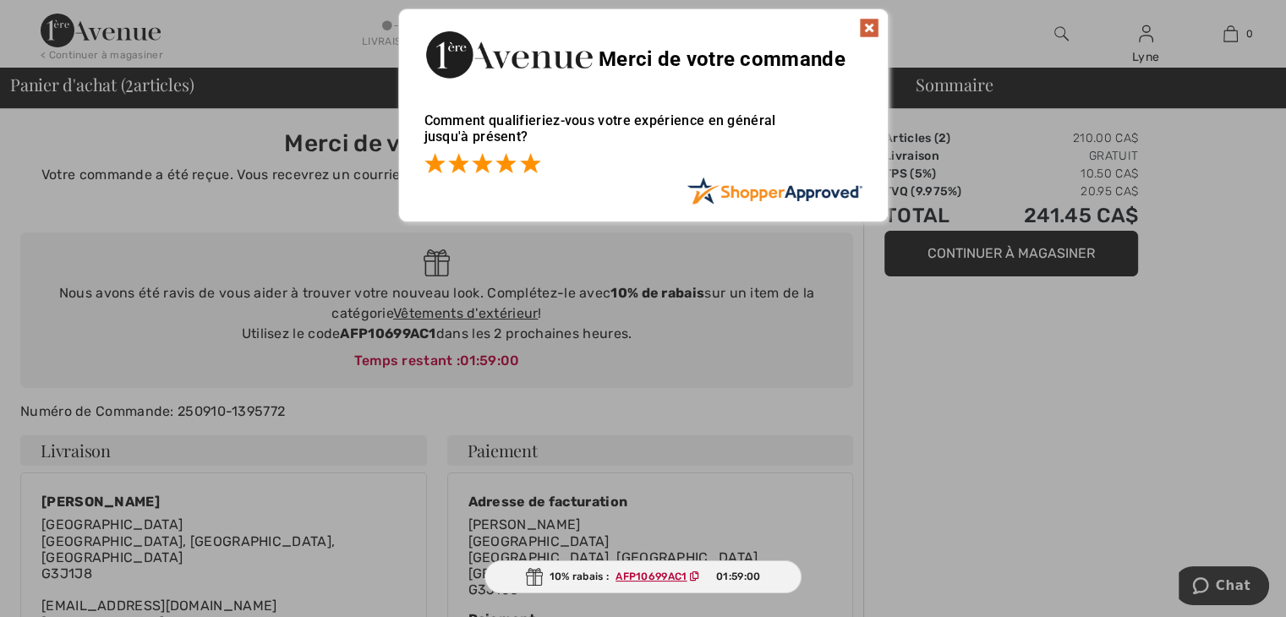
click at [527, 172] on span at bounding box center [530, 163] width 20 height 20
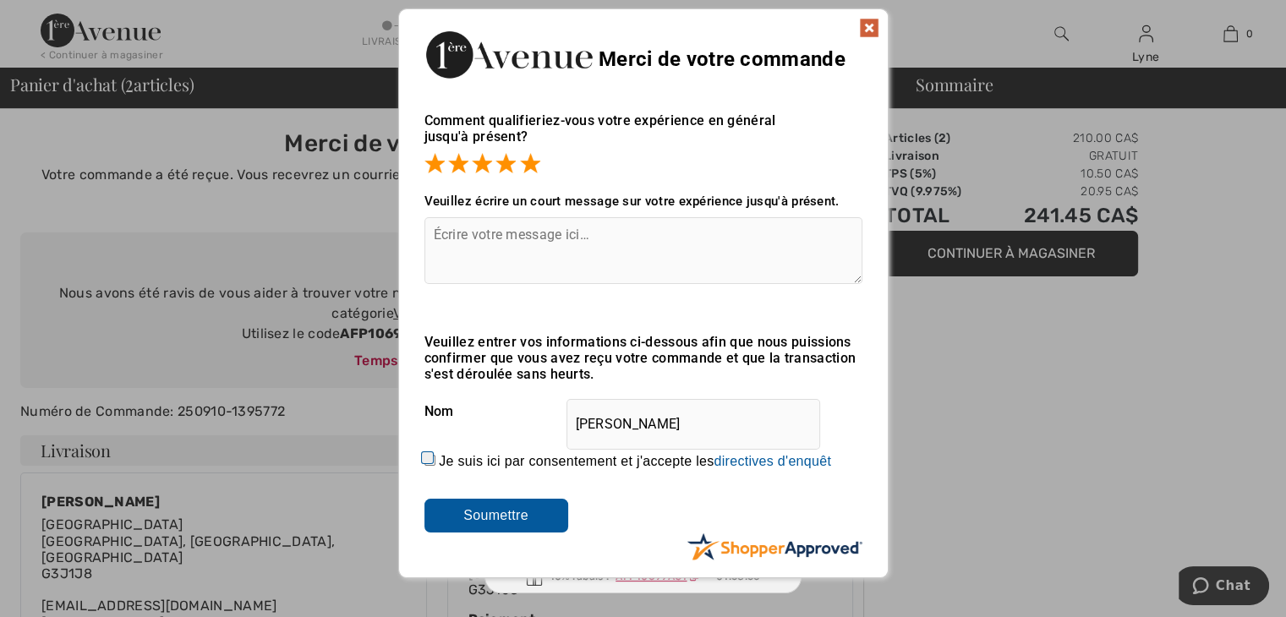
drag, startPoint x: 429, startPoint y: 458, endPoint x: 467, endPoint y: 488, distance: 48.2
click at [429, 457] on input "Je suis ici par consentement et j'accepte les En soumettant une évaluation, vou…" at bounding box center [429, 460] width 11 height 11
checkbox input "true"
click at [497, 519] on input "Soumettre" at bounding box center [496, 516] width 144 height 34
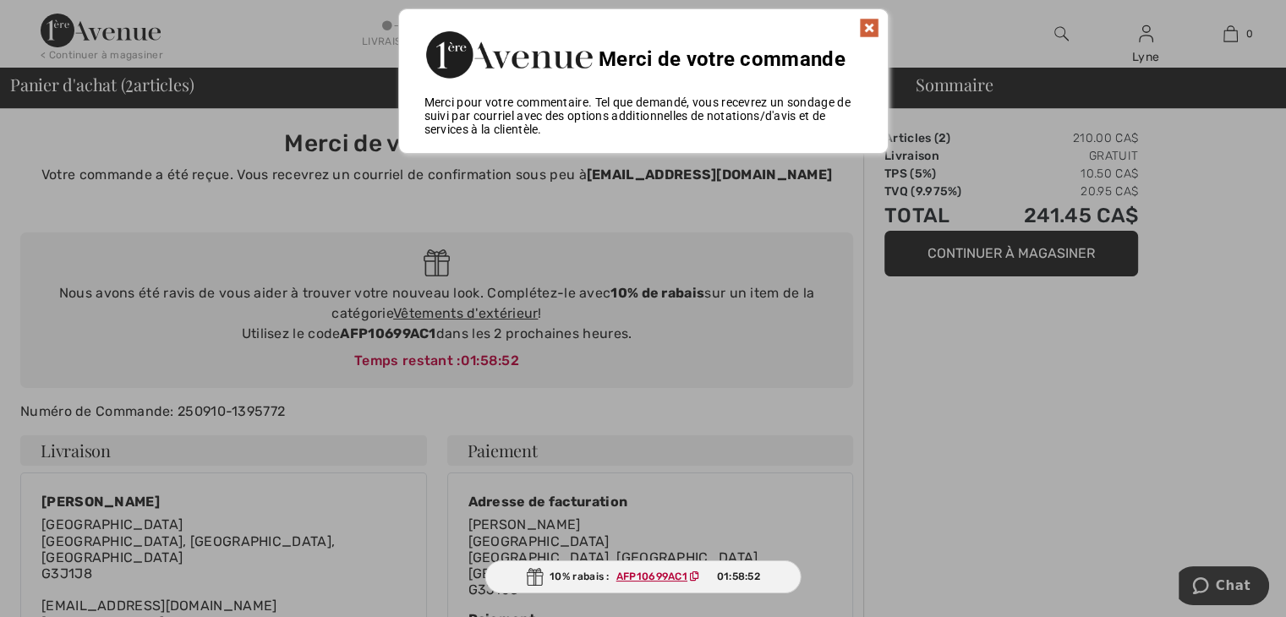
click at [862, 31] on img at bounding box center [869, 28] width 20 height 20
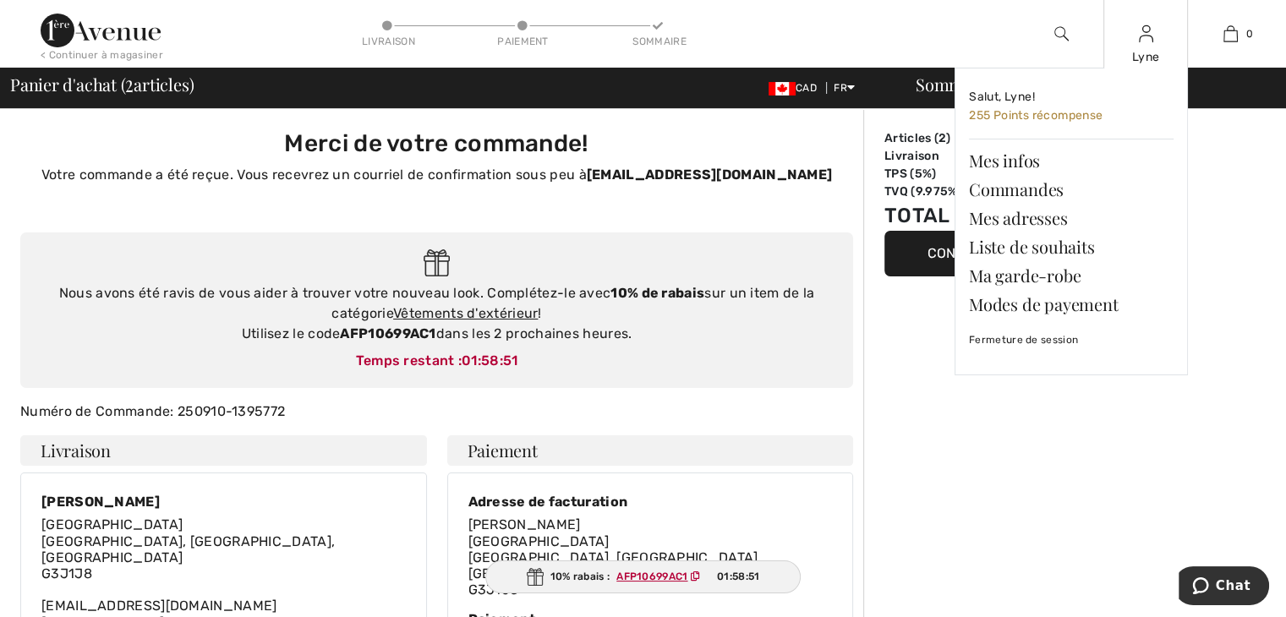
click at [1140, 51] on div "Lyne" at bounding box center [1145, 57] width 83 height 18
click at [991, 150] on link "Mes infos" at bounding box center [1071, 160] width 205 height 29
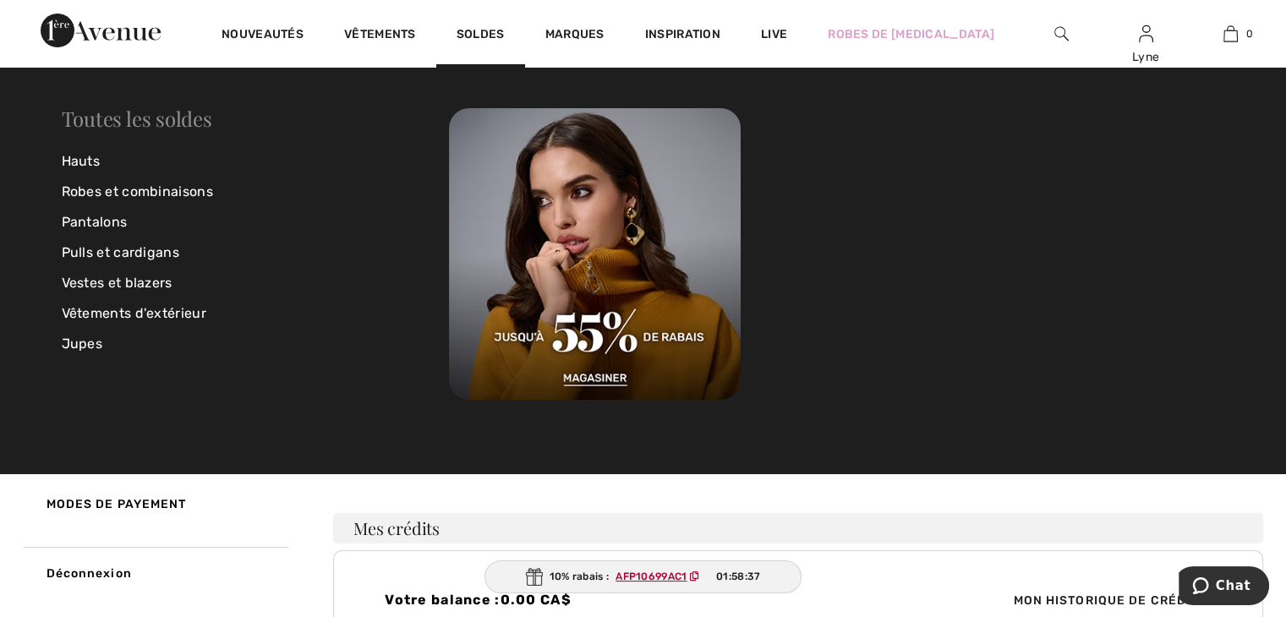
click at [132, 128] on link "Toutes les soldes" at bounding box center [137, 118] width 150 height 27
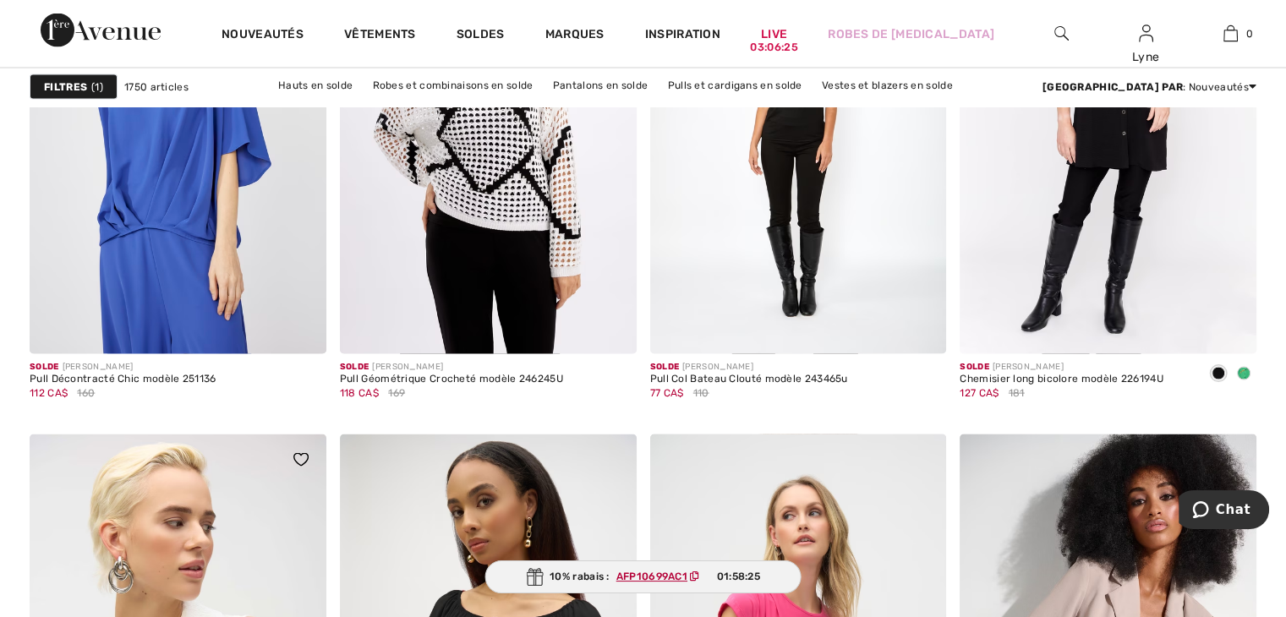
scroll to position [3212, 0]
